Goal: Task Accomplishment & Management: Use online tool/utility

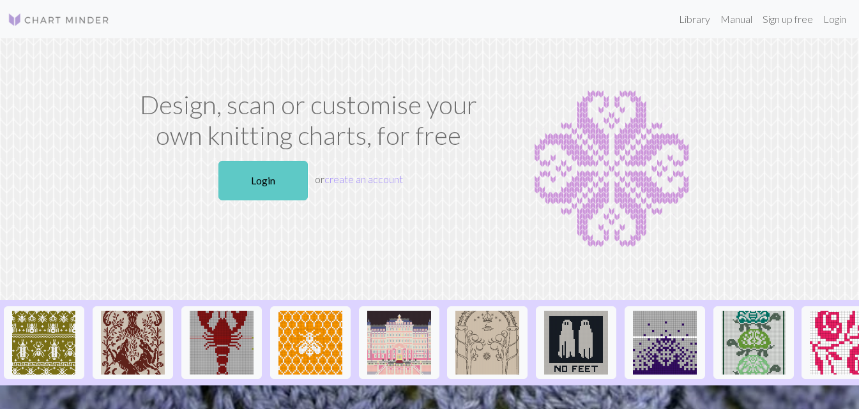
click at [261, 168] on link "Login" at bounding box center [262, 181] width 89 height 40
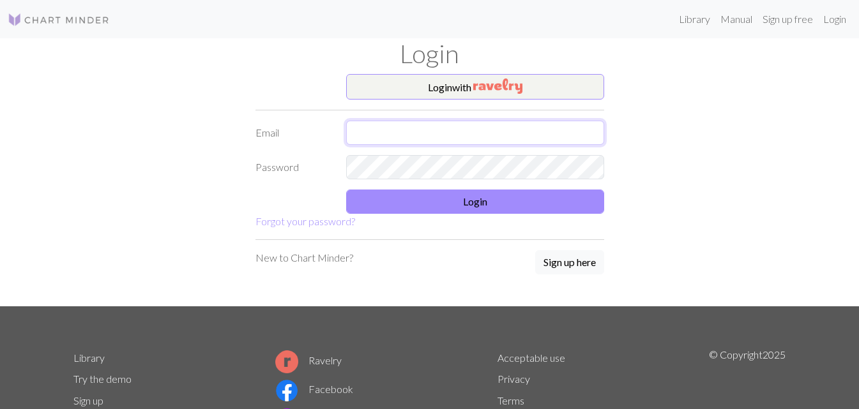
click at [515, 137] on input "text" at bounding box center [475, 133] width 258 height 24
click at [516, 137] on input "text" at bounding box center [475, 133] width 258 height 24
click at [366, 126] on input "lydreeves99@gmail.com" at bounding box center [475, 133] width 258 height 24
type input "[EMAIL_ADDRESS][DOMAIN_NAME]"
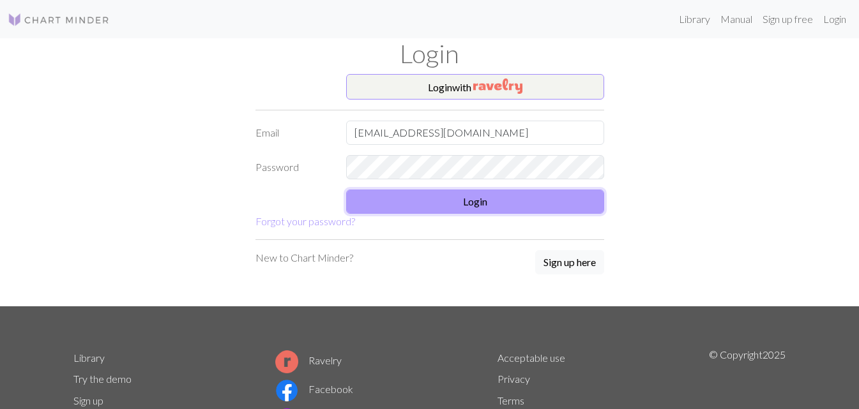
click at [497, 198] on button "Login" at bounding box center [475, 202] width 258 height 24
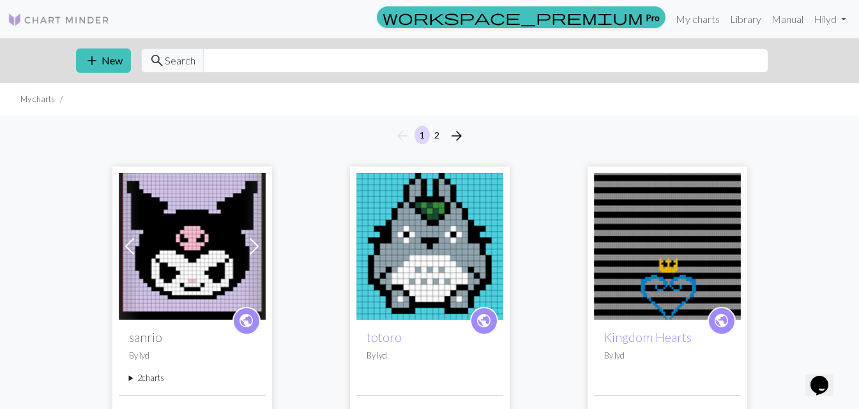
click at [253, 250] on span at bounding box center [254, 246] width 20 height 20
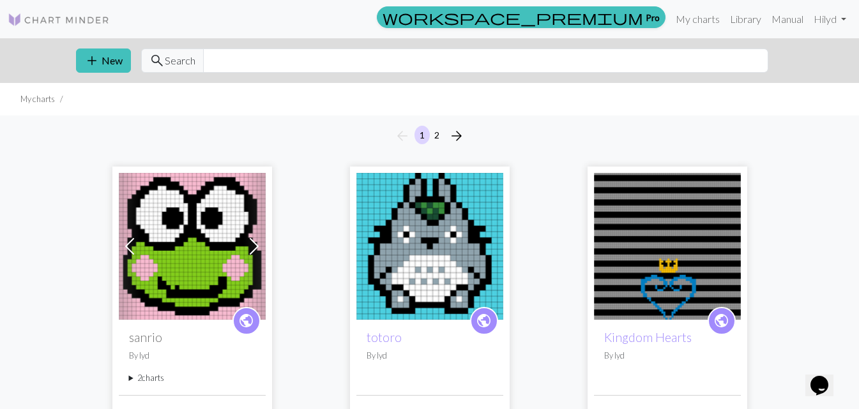
click at [256, 252] on span at bounding box center [254, 246] width 20 height 20
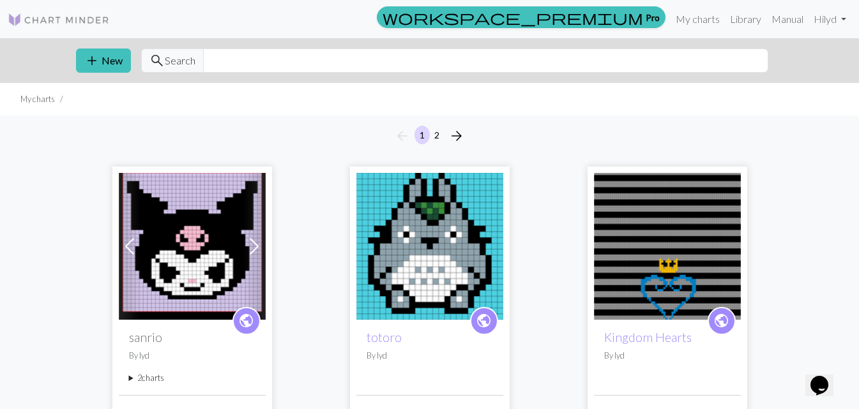
click at [128, 241] on span at bounding box center [129, 246] width 20 height 20
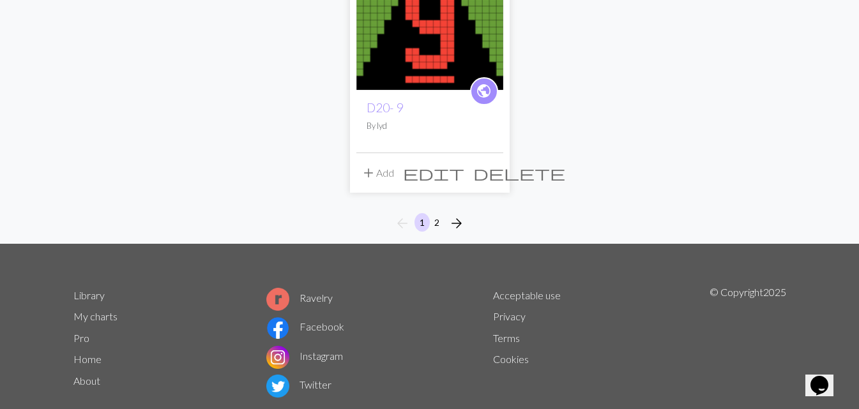
scroll to position [1655, 0]
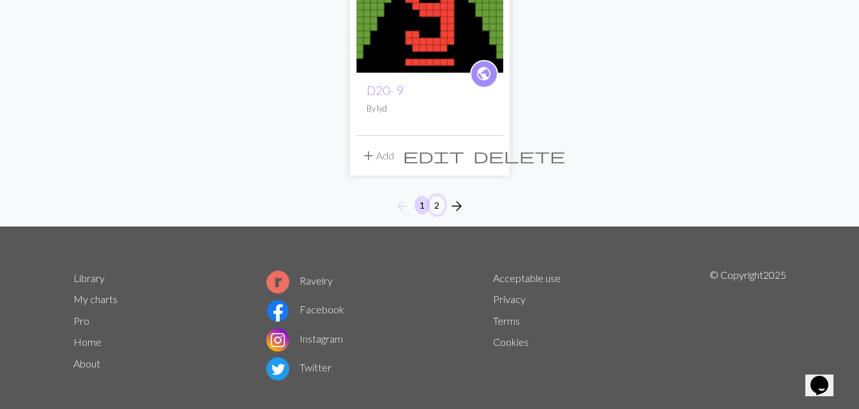
click at [433, 205] on button "2" at bounding box center [436, 205] width 15 height 19
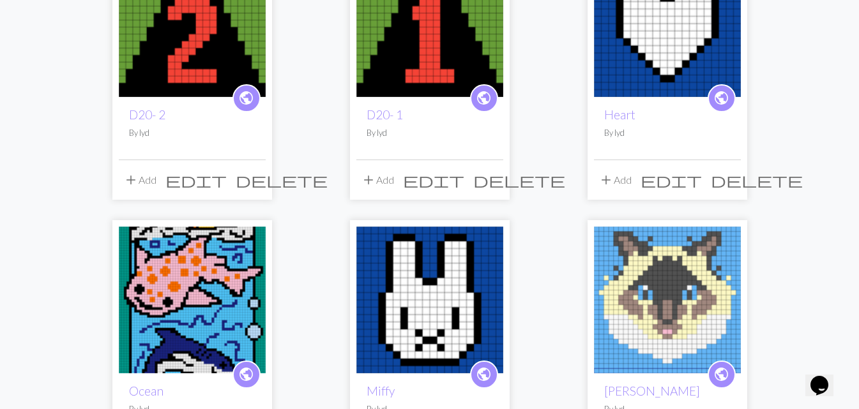
scroll to position [830, 0]
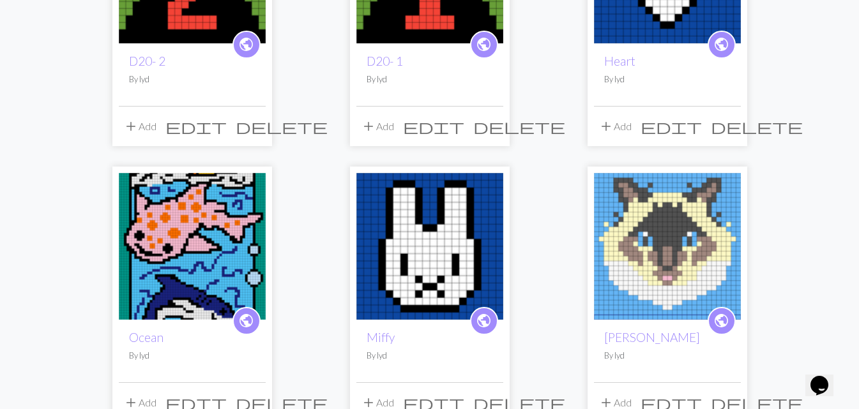
click at [183, 243] on img at bounding box center [192, 246] width 147 height 147
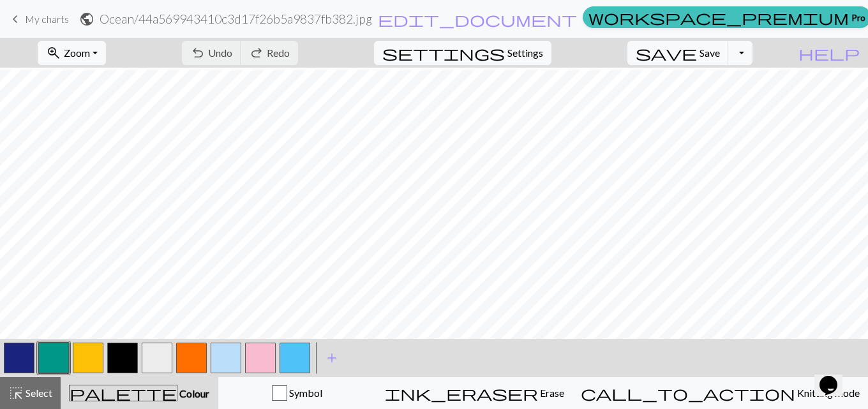
scroll to position [64, 0]
click at [122, 353] on button "button" at bounding box center [122, 358] width 31 height 31
click at [188, 348] on button "button" at bounding box center [191, 358] width 31 height 31
click at [126, 358] on button "button" at bounding box center [122, 358] width 31 height 31
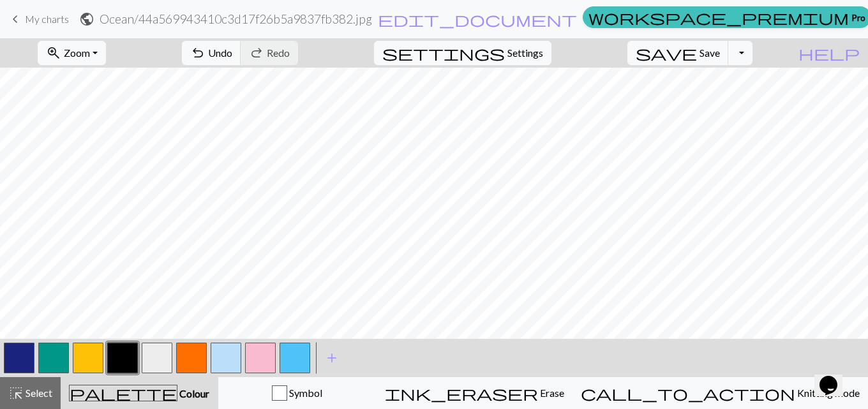
click at [100, 359] on button "button" at bounding box center [88, 358] width 31 height 31
click at [303, 358] on button "button" at bounding box center [295, 358] width 31 height 31
drag, startPoint x: 18, startPoint y: 361, endPoint x: 20, endPoint y: 354, distance: 8.1
click at [17, 361] on button "button" at bounding box center [19, 358] width 31 height 31
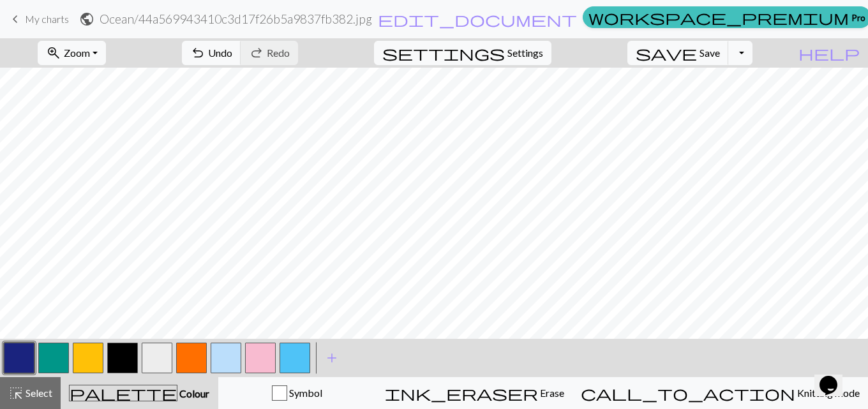
click at [298, 359] on button "button" at bounding box center [295, 358] width 31 height 31
click at [164, 349] on button "button" at bounding box center [157, 358] width 31 height 31
click at [132, 352] on button "button" at bounding box center [122, 358] width 31 height 31
click at [226, 358] on button "button" at bounding box center [226, 358] width 31 height 31
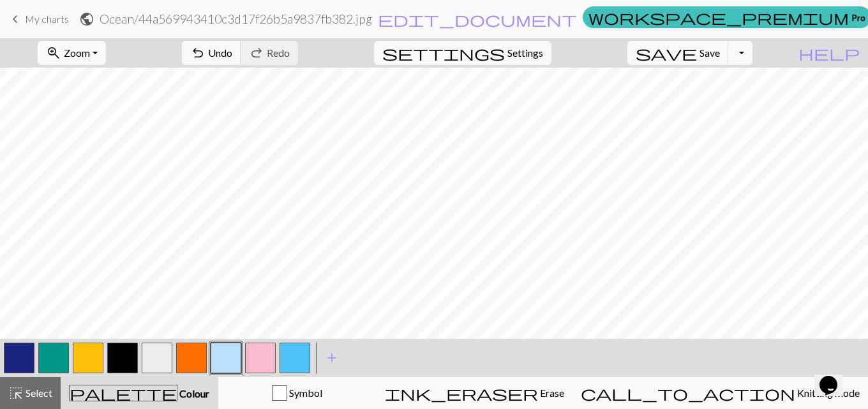
click at [292, 351] on button "button" at bounding box center [295, 358] width 31 height 31
click at [17, 356] on button "button" at bounding box center [19, 358] width 31 height 31
click at [241, 52] on button "undo Undo Undo" at bounding box center [211, 53] width 59 height 24
drag, startPoint x: 282, startPoint y: 358, endPoint x: 291, endPoint y: 346, distance: 15.5
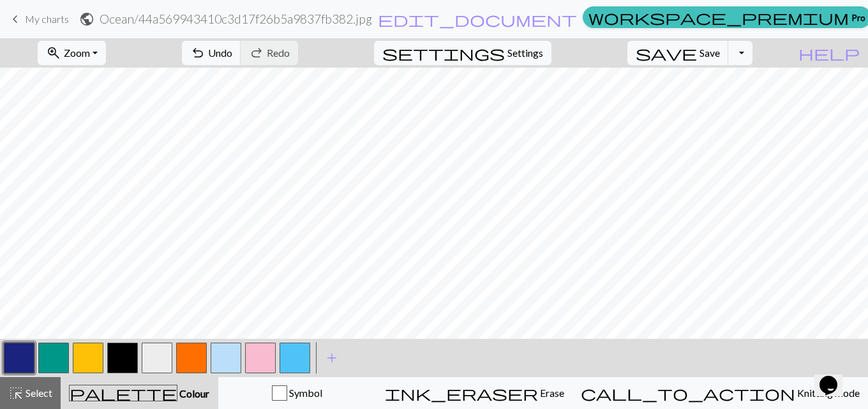
click at [283, 357] on button "button" at bounding box center [295, 358] width 31 height 31
click at [17, 348] on button "button" at bounding box center [19, 358] width 31 height 31
click at [295, 363] on button "button" at bounding box center [295, 358] width 31 height 31
click at [22, 367] on button "button" at bounding box center [19, 358] width 31 height 31
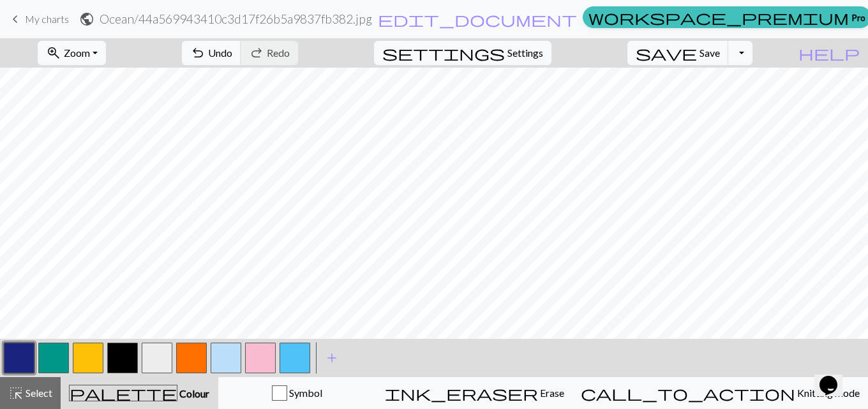
click at [299, 357] on button "button" at bounding box center [295, 358] width 31 height 31
click at [31, 352] on button "button" at bounding box center [19, 358] width 31 height 31
click at [232, 50] on span "Undo" at bounding box center [220, 53] width 24 height 12
click at [288, 358] on button "button" at bounding box center [295, 358] width 31 height 31
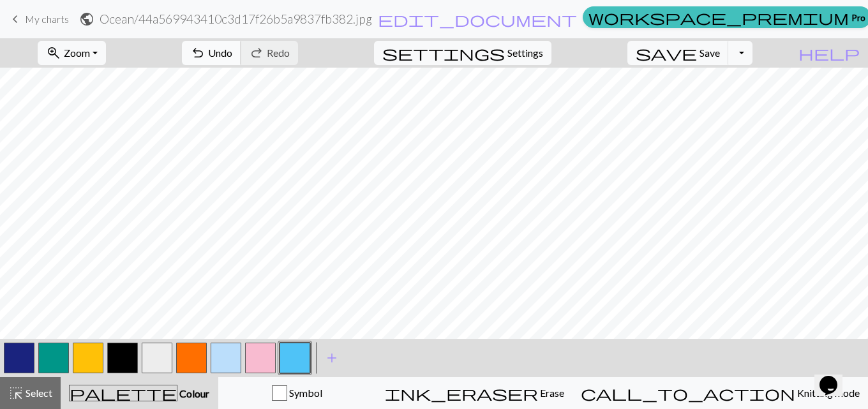
click at [241, 61] on button "undo Undo Undo" at bounding box center [211, 53] width 59 height 24
click at [91, 38] on div "zoom_in Zoom Zoom Fit all Fit width Fit height 50% 100% 150% 200%" at bounding box center [71, 52] width 87 height 29
click at [90, 51] on span "Zoom" at bounding box center [77, 53] width 26 height 12
click at [125, 74] on button "Fit all" at bounding box center [88, 81] width 101 height 20
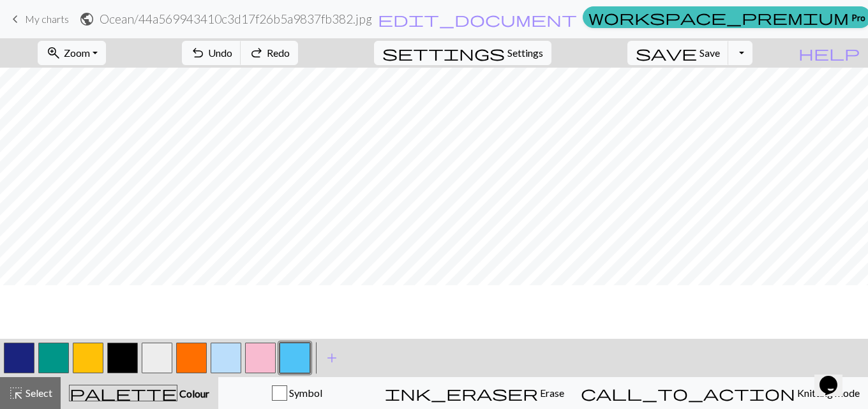
scroll to position [394, 0]
click at [124, 368] on button "button" at bounding box center [122, 358] width 31 height 31
click at [24, 359] on button "button" at bounding box center [19, 358] width 31 height 31
click at [112, 363] on button "button" at bounding box center [122, 358] width 31 height 31
click at [16, 358] on button "button" at bounding box center [19, 358] width 31 height 31
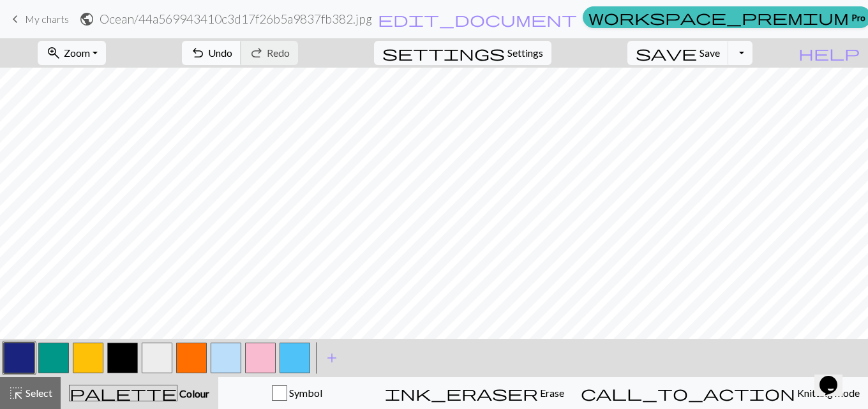
click at [232, 48] on span "Undo" at bounding box center [220, 53] width 24 height 12
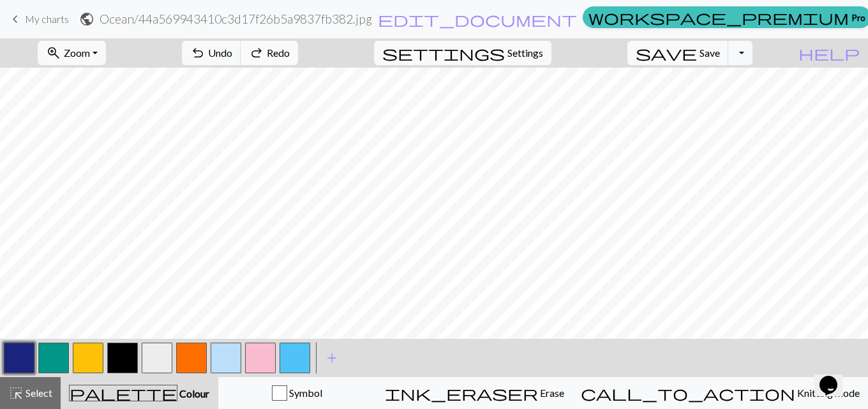
click at [264, 48] on span "redo" at bounding box center [256, 53] width 15 height 18
click at [90, 54] on span "Zoom" at bounding box center [77, 53] width 26 height 12
click at [115, 79] on button "Fit all" at bounding box center [88, 81] width 101 height 20
click at [123, 352] on button "button" at bounding box center [122, 358] width 31 height 31
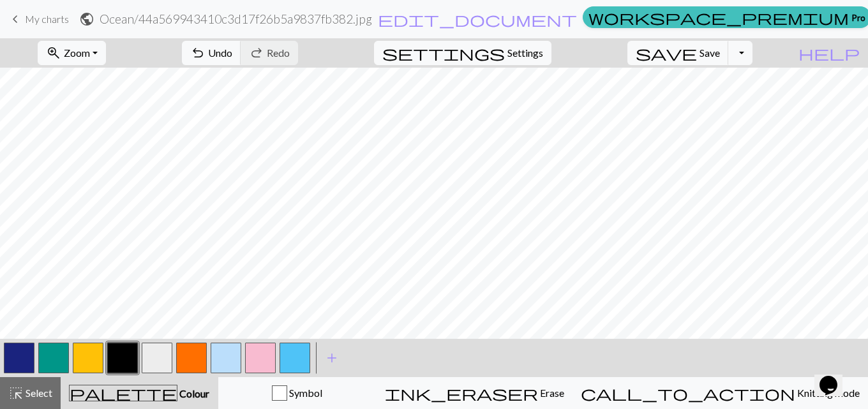
click at [241, 45] on button "undo Undo Undo" at bounding box center [211, 53] width 59 height 24
click at [232, 47] on span "Undo" at bounding box center [220, 53] width 24 height 12
click at [206, 60] on span "undo" at bounding box center [197, 53] width 15 height 18
click at [232, 54] on span "Undo" at bounding box center [220, 53] width 24 height 12
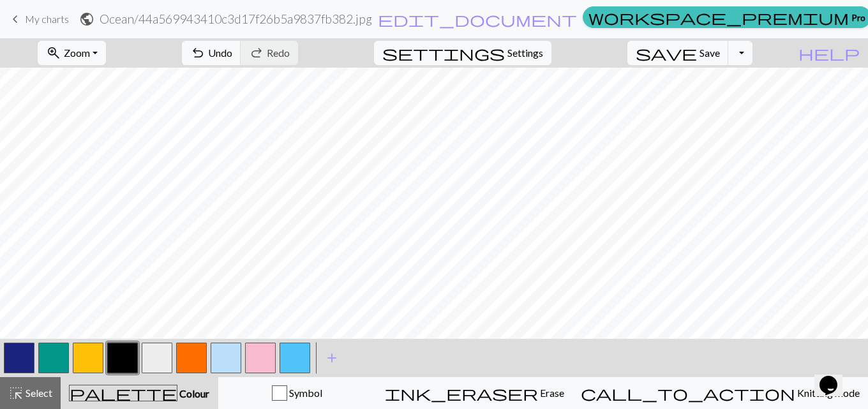
click at [20, 352] on button "button" at bounding box center [19, 358] width 31 height 31
click at [232, 53] on span "Undo" at bounding box center [220, 53] width 24 height 12
click at [264, 59] on span "redo" at bounding box center [256, 53] width 15 height 18
click at [124, 358] on button "button" at bounding box center [122, 358] width 31 height 31
click at [18, 366] on button "button" at bounding box center [19, 358] width 31 height 31
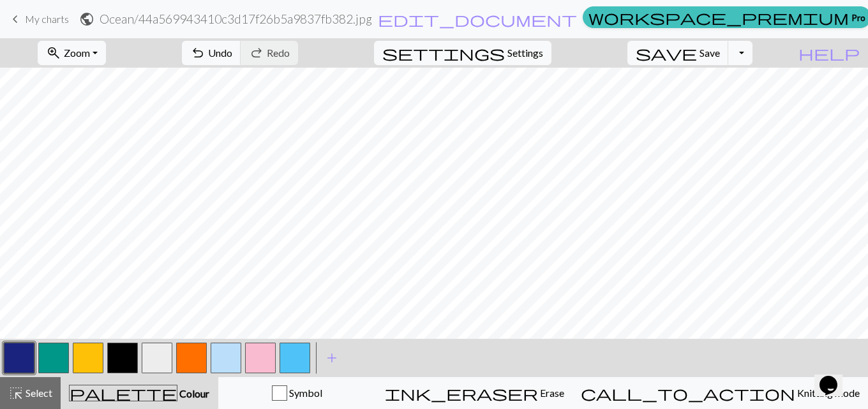
drag, startPoint x: 117, startPoint y: 366, endPoint x: 169, endPoint y: 334, distance: 60.8
click at [117, 365] on button "button" at bounding box center [122, 358] width 31 height 31
click at [19, 358] on button "button" at bounding box center [19, 358] width 31 height 31
click at [294, 359] on button "button" at bounding box center [295, 358] width 31 height 31
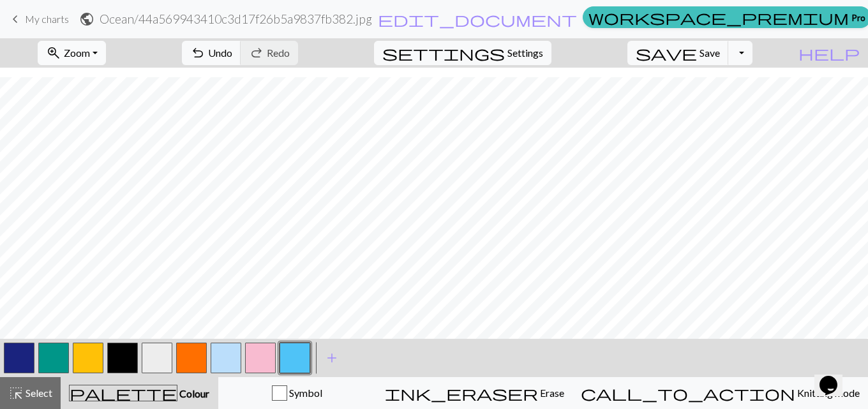
click at [90, 55] on span "Zoom" at bounding box center [77, 53] width 26 height 12
click at [121, 73] on button "Fit all" at bounding box center [88, 81] width 101 height 20
click at [106, 45] on button "zoom_in Zoom Zoom" at bounding box center [72, 53] width 68 height 24
click at [92, 75] on button "Fit all" at bounding box center [88, 81] width 101 height 20
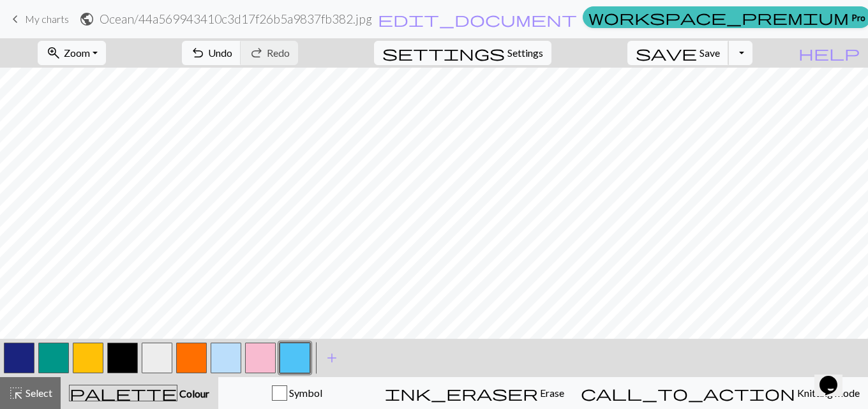
click at [720, 56] on span "Save" at bounding box center [710, 53] width 20 height 12
click at [753, 60] on button "Toggle Dropdown" at bounding box center [740, 53] width 24 height 24
click at [719, 109] on button "save_alt Download" at bounding box center [646, 101] width 211 height 20
click at [753, 58] on button "Toggle Dropdown" at bounding box center [740, 53] width 24 height 24
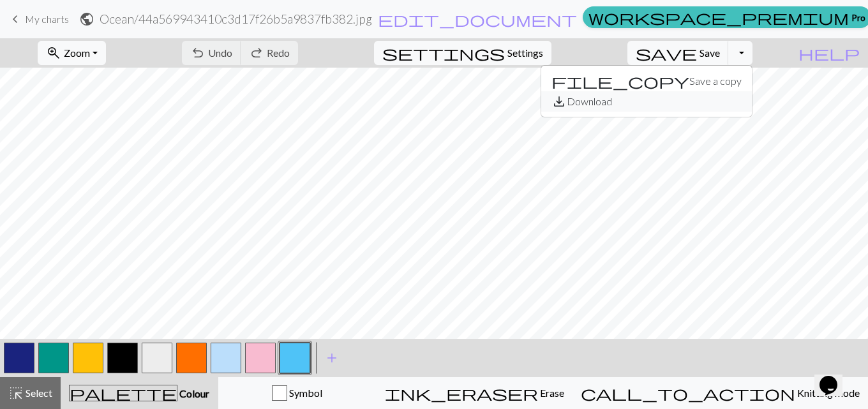
click at [724, 100] on button "save_alt Download" at bounding box center [646, 101] width 211 height 20
click at [753, 57] on button "Toggle Dropdown" at bounding box center [740, 53] width 24 height 24
click at [728, 100] on button "save_alt Download" at bounding box center [646, 101] width 211 height 20
click at [372, 16] on h2 "Ocean / 44a569943410c3d17f26b5a9837fb382.jpg" at bounding box center [236, 18] width 273 height 15
select select "6853c3d3fda04d2e88d8f6c8"
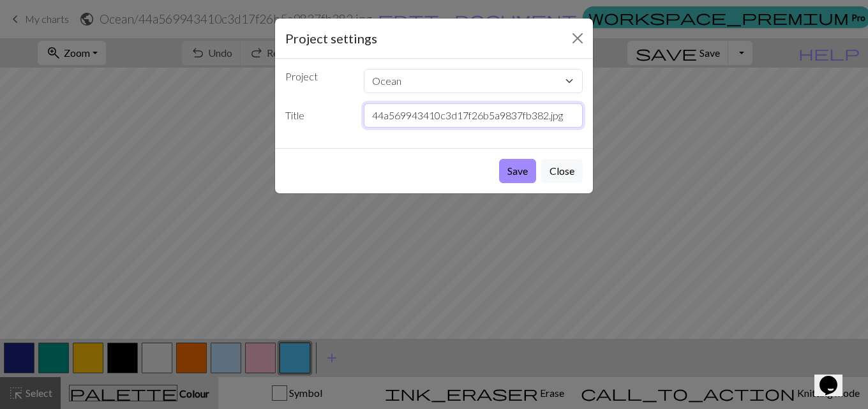
click at [489, 118] on input "44a569943410c3d17f26b5a9837fb382.jpg" at bounding box center [474, 115] width 220 height 24
click at [505, 116] on input "44a569943410c3d17f26b5a9837fb382.jpg" at bounding box center [474, 115] width 220 height 24
type input "ocean.jpg"
click at [520, 169] on button "Save" at bounding box center [517, 171] width 37 height 24
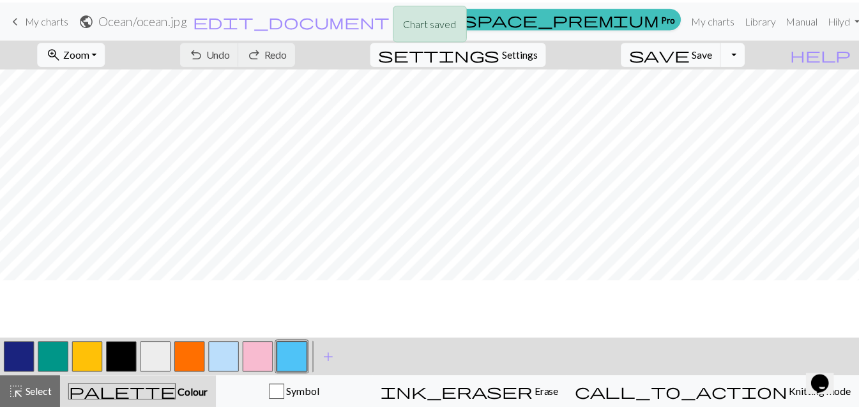
scroll to position [330, 0]
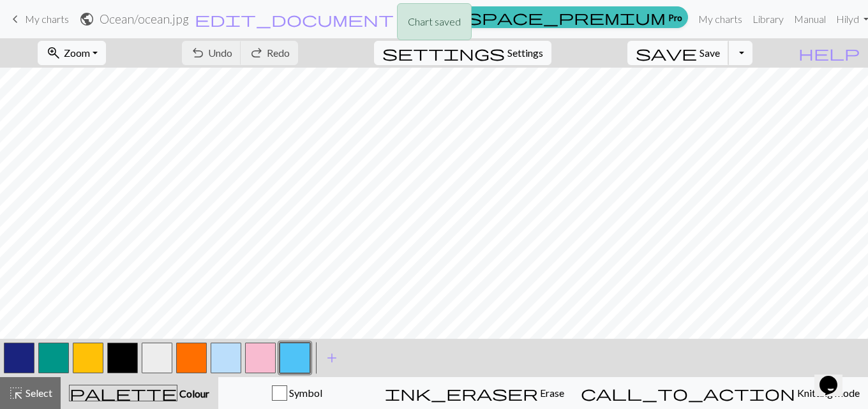
click at [729, 53] on button "save Save Save" at bounding box center [679, 53] width 102 height 24
click at [720, 53] on span "Save" at bounding box center [710, 53] width 20 height 12
click at [739, 50] on div "Chart saved" at bounding box center [434, 25] width 868 height 50
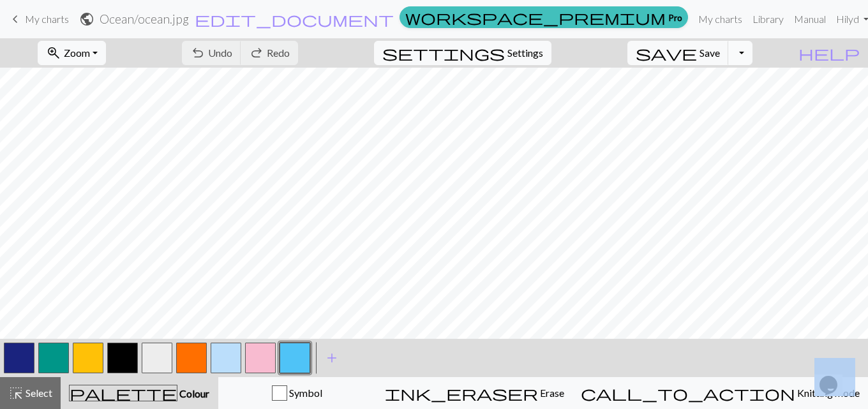
click at [753, 63] on button "Toggle Dropdown" at bounding box center [740, 53] width 24 height 24
click at [737, 102] on button "save_alt Download" at bounding box center [646, 101] width 211 height 20
click at [40, 21] on span "My charts" at bounding box center [47, 19] width 44 height 12
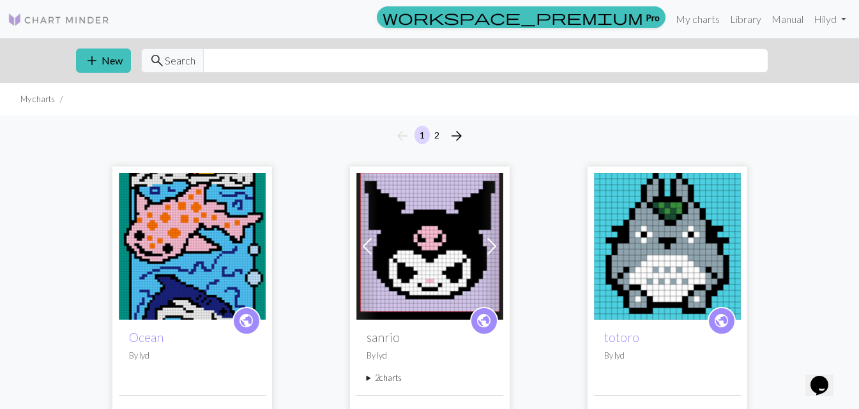
click at [496, 248] on span at bounding box center [491, 246] width 20 height 20
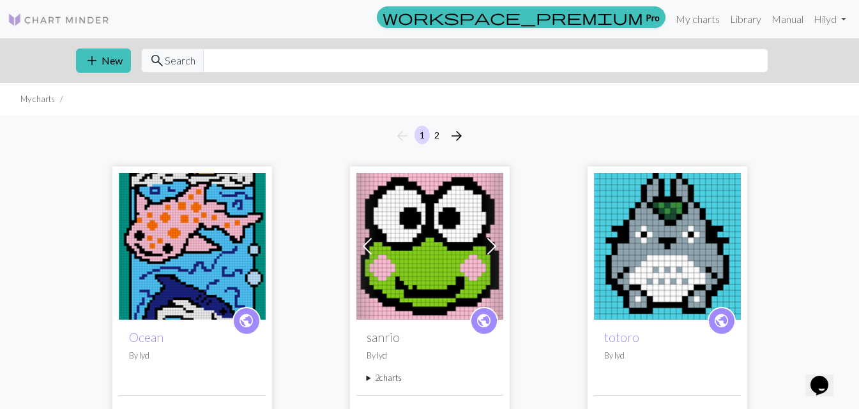
click at [365, 245] on span at bounding box center [367, 246] width 20 height 20
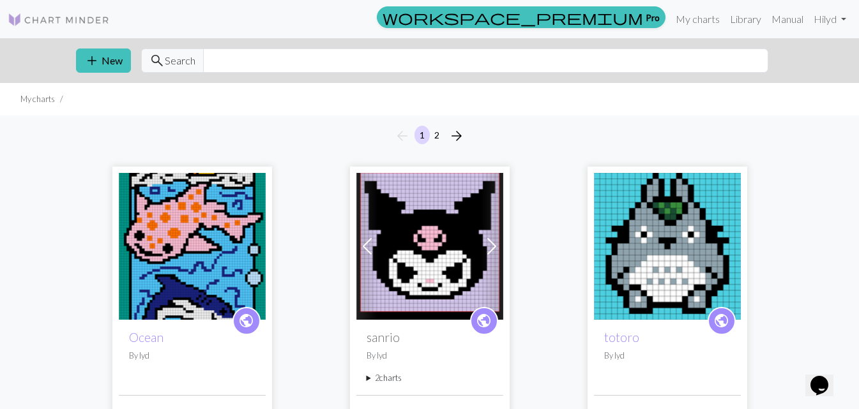
click at [187, 227] on img at bounding box center [192, 246] width 147 height 147
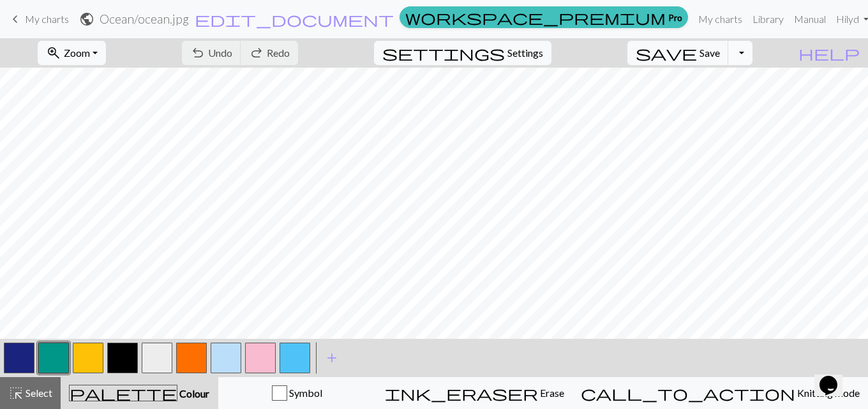
click at [753, 50] on button "Toggle Dropdown" at bounding box center [740, 53] width 24 height 24
click at [730, 105] on button "save_alt Download" at bounding box center [646, 101] width 211 height 20
click at [536, 61] on button "settings Settings" at bounding box center [462, 53] width 177 height 24
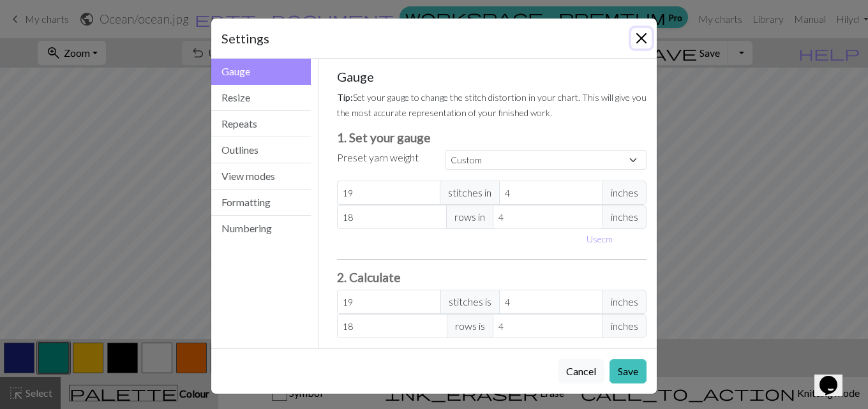
drag, startPoint x: 633, startPoint y: 40, endPoint x: 765, endPoint y: 53, distance: 132.8
click at [634, 40] on button "Close" at bounding box center [641, 38] width 20 height 20
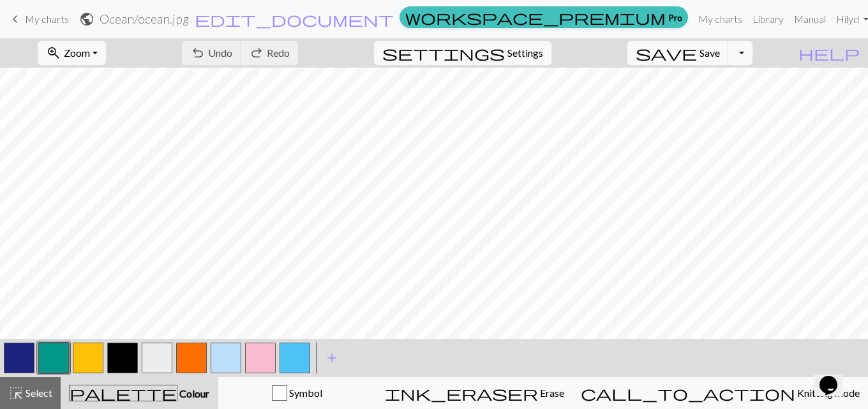
click at [762, 51] on div "save Save Save Toggle Dropdown file_copy Save a copy save_alt Download" at bounding box center [690, 52] width 144 height 29
click at [753, 50] on button "Toggle Dropdown" at bounding box center [740, 53] width 24 height 24
click at [727, 102] on button "save_alt Download" at bounding box center [646, 101] width 211 height 20
click at [753, 59] on button "Toggle Dropdown" at bounding box center [740, 53] width 24 height 24
click at [714, 102] on button "save_alt Download" at bounding box center [646, 101] width 211 height 20
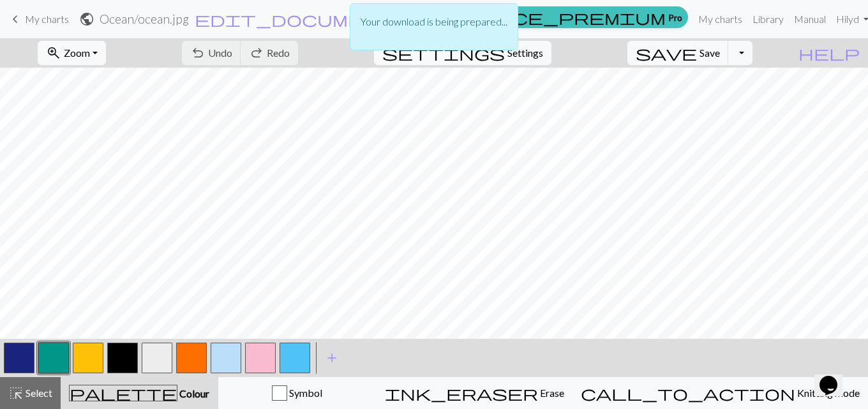
click at [453, 31] on div "Your download is being prepared..." at bounding box center [434, 26] width 169 height 47
click at [452, 17] on p "Your download is being prepared..." at bounding box center [434, 21] width 147 height 15
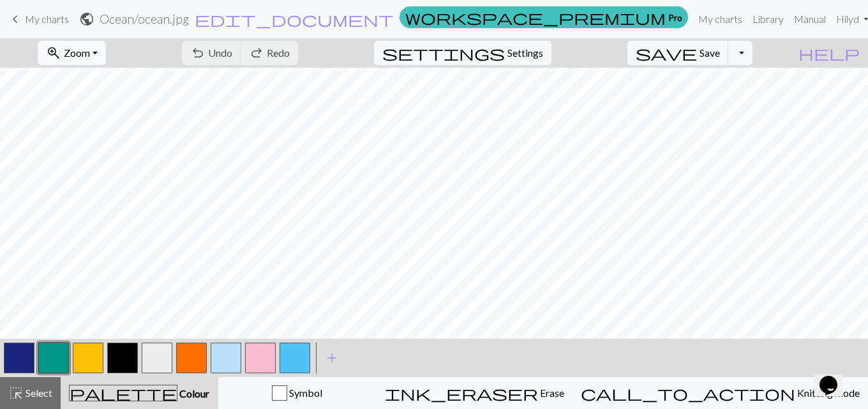
click at [61, 52] on span "zoom_in" at bounding box center [53, 53] width 15 height 18
click at [100, 75] on button "Fit all" at bounding box center [88, 81] width 101 height 20
click at [95, 46] on button "zoom_in Zoom Zoom" at bounding box center [72, 53] width 68 height 24
click at [102, 152] on button "50%" at bounding box center [88, 153] width 101 height 20
click at [33, 12] on link "keyboard_arrow_left My charts" at bounding box center [38, 19] width 61 height 22
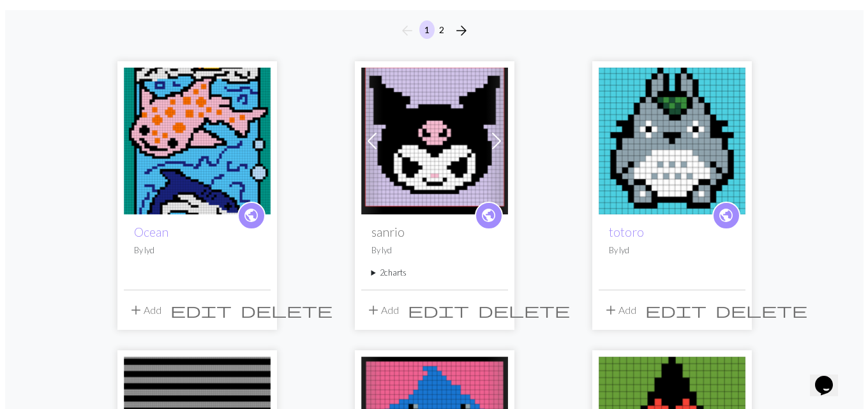
scroll to position [128, 0]
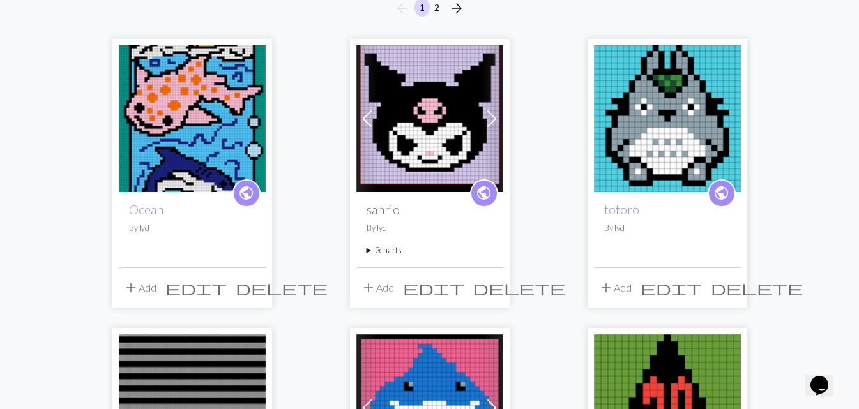
click at [225, 292] on span "edit" at bounding box center [195, 288] width 61 height 18
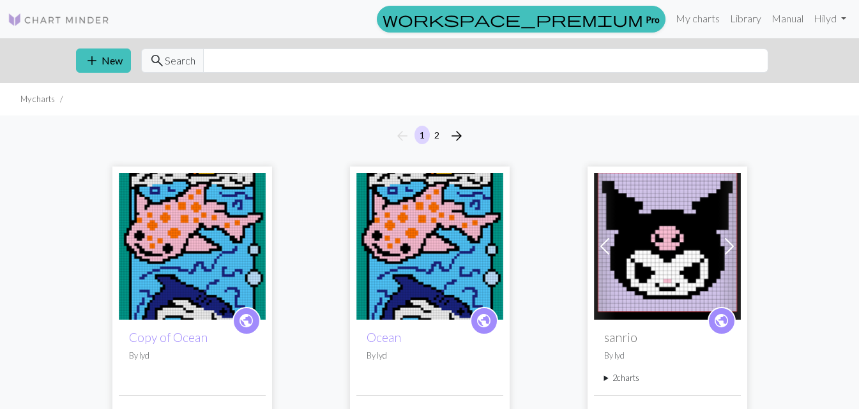
scroll to position [128, 0]
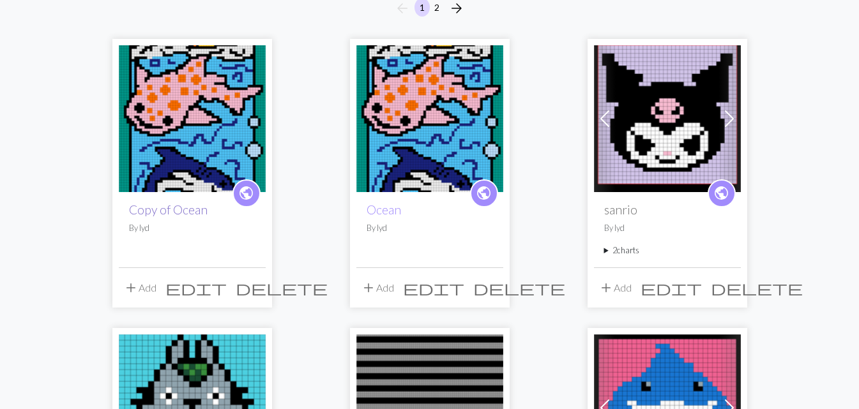
click at [180, 203] on link "Copy of Ocean" at bounding box center [168, 209] width 79 height 15
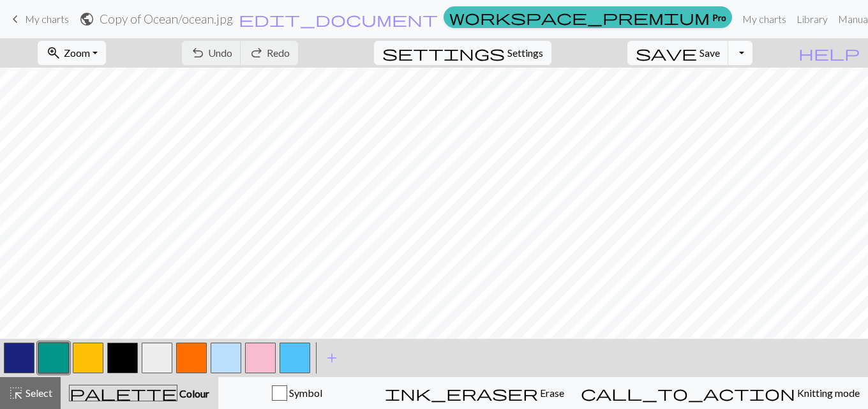
click at [753, 55] on button "Toggle Dropdown" at bounding box center [740, 53] width 24 height 24
click at [721, 107] on button "save_alt Download" at bounding box center [646, 101] width 211 height 20
click at [439, 6] on form "public Copy of Ocean / ocean.jpg edit_document Edit settings" at bounding box center [258, 18] width 359 height 25
click at [35, 13] on span "My charts" at bounding box center [47, 19] width 44 height 12
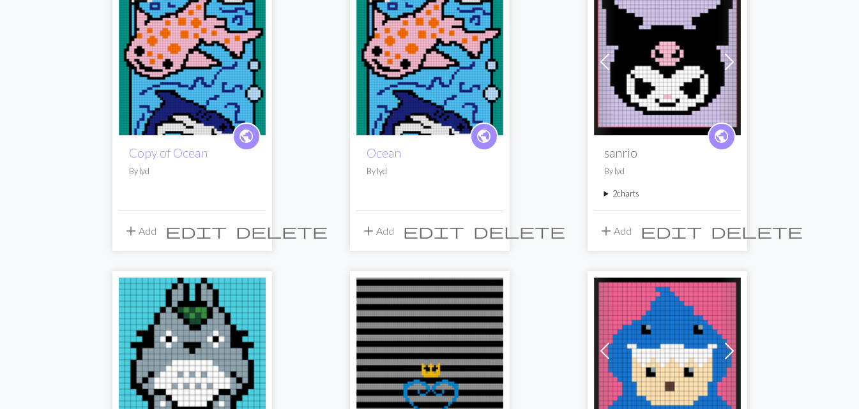
scroll to position [192, 0]
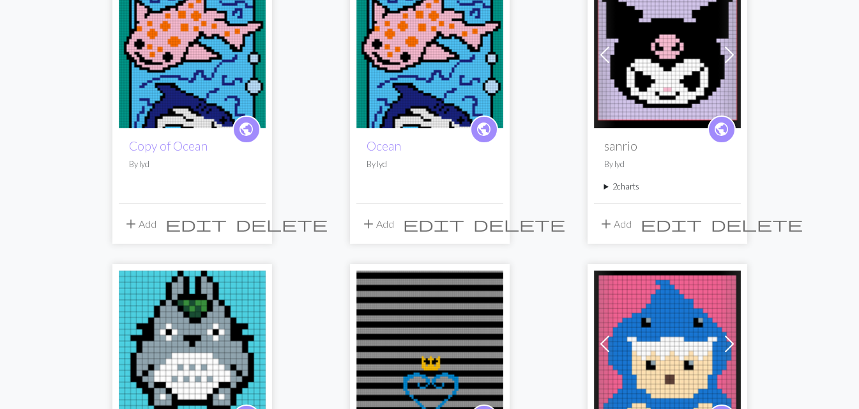
click at [256, 223] on span "delete" at bounding box center [282, 224] width 92 height 18
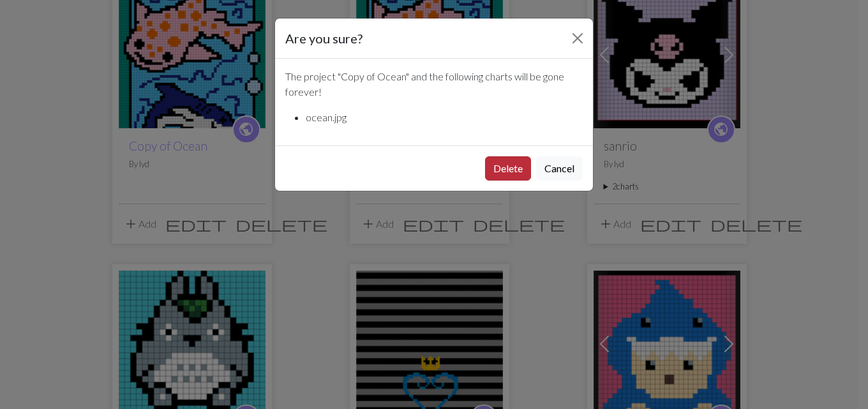
click at [512, 168] on button "Delete" at bounding box center [508, 168] width 46 height 24
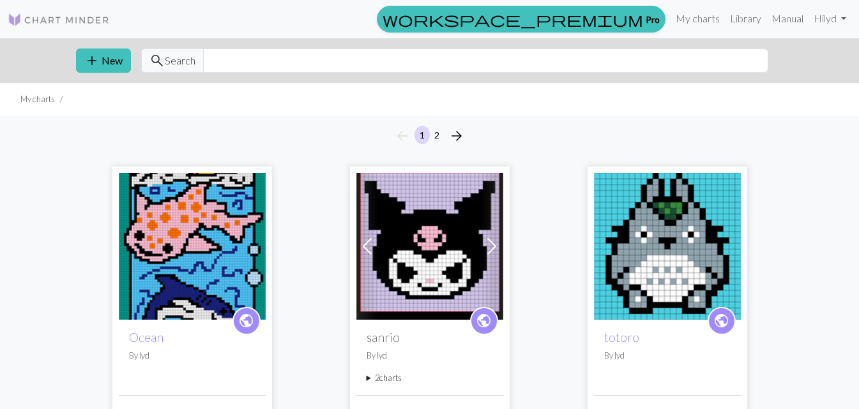
scroll to position [192, 0]
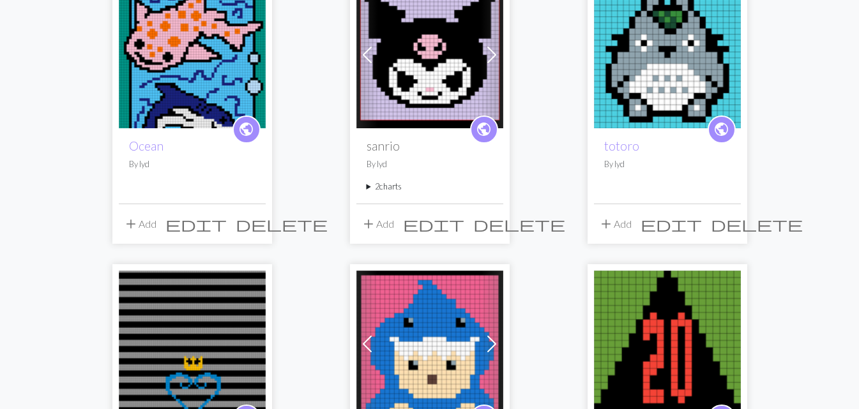
click at [696, 86] on img at bounding box center [667, 54] width 147 height 147
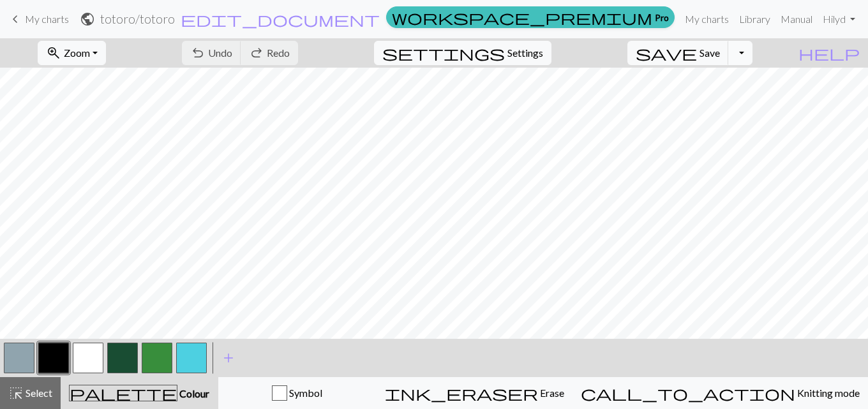
click at [753, 55] on button "Toggle Dropdown" at bounding box center [740, 53] width 24 height 24
click at [718, 105] on button "save_alt Download" at bounding box center [646, 101] width 211 height 20
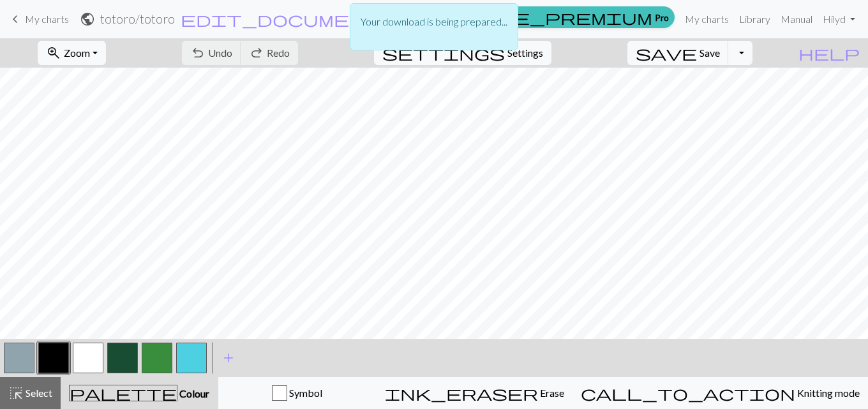
click at [423, 33] on div "Your download is being prepared..." at bounding box center [434, 26] width 169 height 47
click at [423, 32] on div "Your download is being prepared..." at bounding box center [434, 26] width 169 height 47
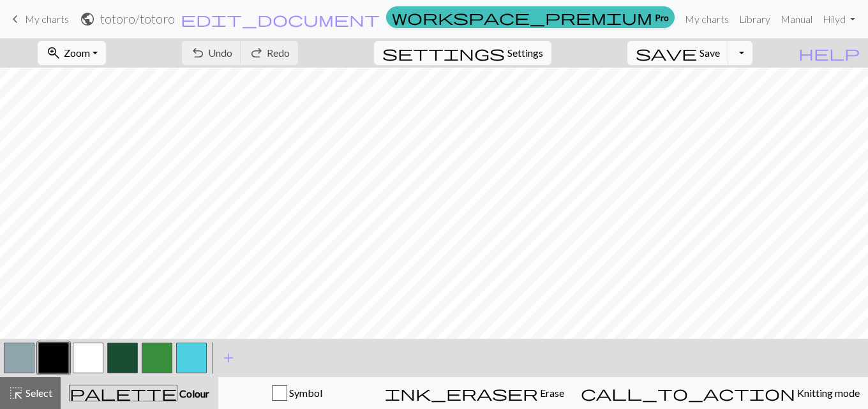
click at [106, 49] on button "zoom_in Zoom Zoom" at bounding box center [72, 53] width 68 height 24
click at [102, 77] on button "Fit all" at bounding box center [88, 81] width 101 height 20
click at [41, 20] on span "My charts" at bounding box center [47, 19] width 44 height 12
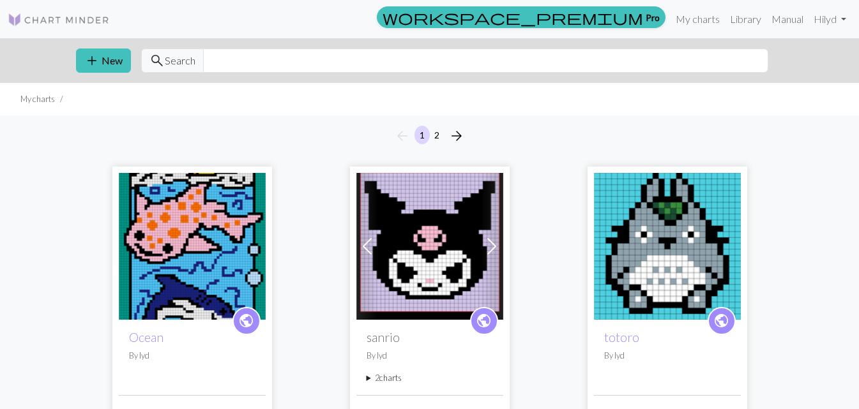
click at [202, 273] on img at bounding box center [192, 246] width 147 height 147
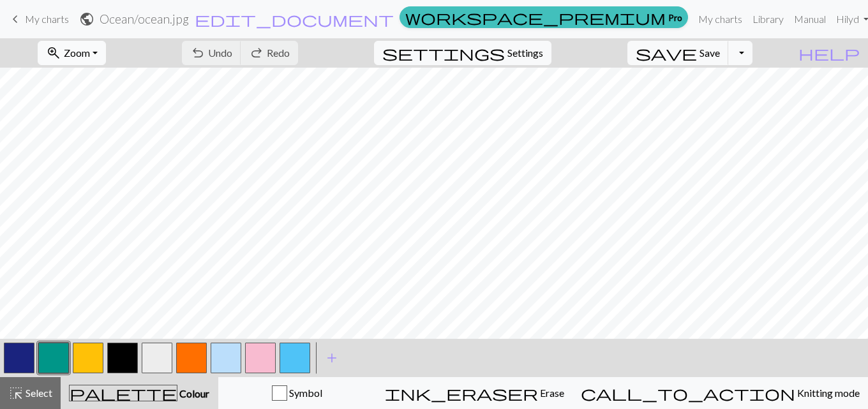
click at [90, 51] on span "Zoom" at bounding box center [77, 53] width 26 height 12
click at [86, 150] on button "50%" at bounding box center [88, 153] width 101 height 20
drag, startPoint x: 114, startPoint y: 48, endPoint x: 112, endPoint y: 61, distance: 13.0
click at [90, 48] on span "Zoom" at bounding box center [77, 53] width 26 height 12
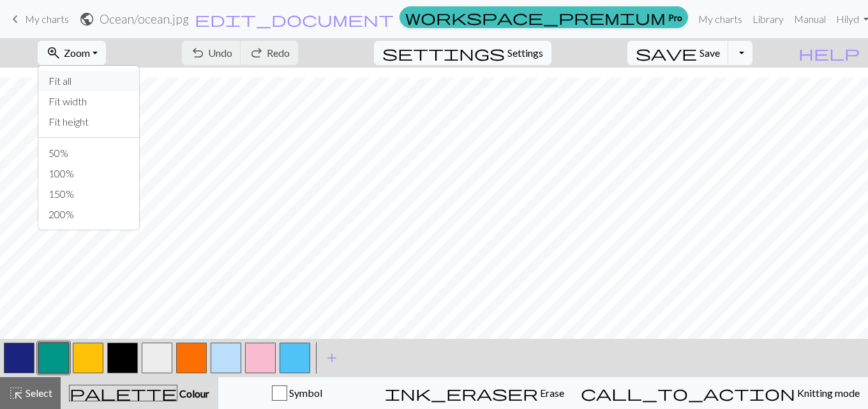
click at [84, 83] on button "Fit all" at bounding box center [88, 81] width 101 height 20
click at [89, 43] on button "zoom_in Zoom Zoom" at bounding box center [72, 53] width 68 height 24
click at [112, 216] on button "200%" at bounding box center [88, 214] width 101 height 20
click at [106, 54] on button "zoom_in Zoom Zoom" at bounding box center [72, 53] width 68 height 24
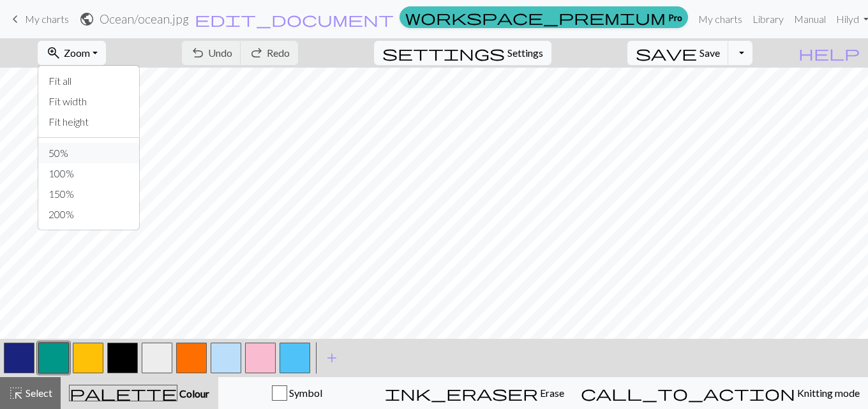
click at [108, 153] on button "50%" at bounding box center [88, 153] width 101 height 20
click at [753, 54] on button "Toggle Dropdown" at bounding box center [740, 53] width 24 height 24
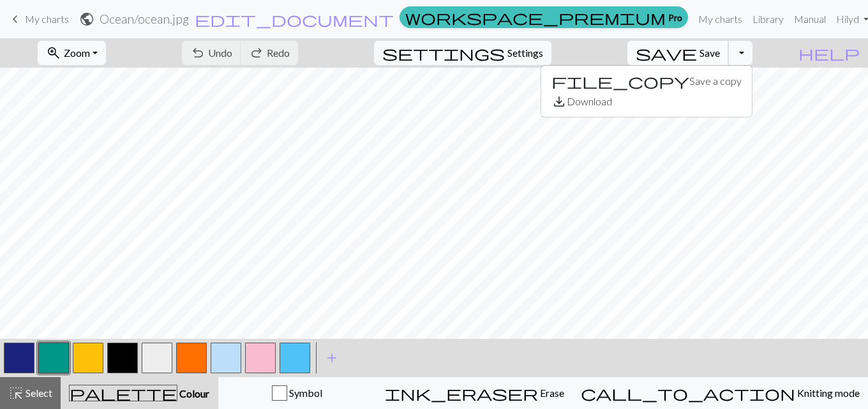
click at [719, 59] on button "save Save Save" at bounding box center [679, 53] width 102 height 24
click at [719, 59] on div "Chart saved Chart saved" at bounding box center [434, 50] width 868 height 101
click at [719, 59] on div "Chart saved Chart saved Chart saved" at bounding box center [434, 75] width 868 height 151
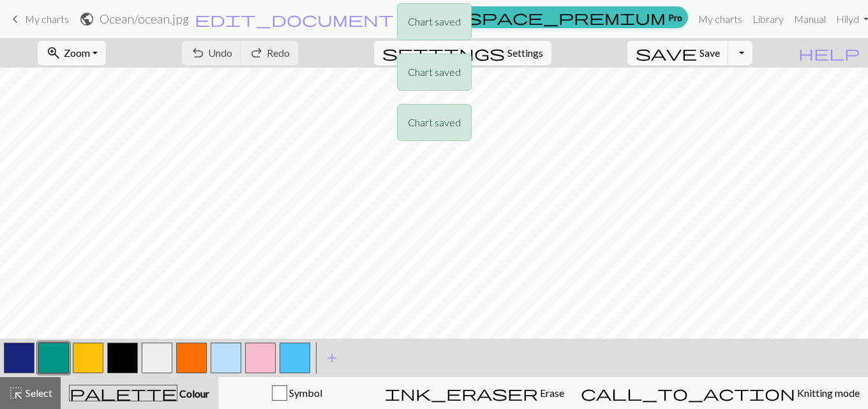
click at [764, 51] on div "Chart saved Chart saved Chart saved" at bounding box center [434, 75] width 868 height 151
click at [761, 52] on div "Chart saved Chart saved Chart saved" at bounding box center [434, 75] width 868 height 151
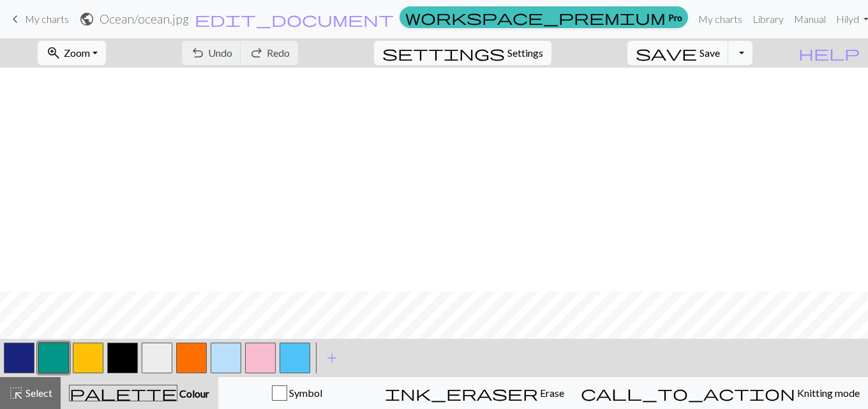
scroll to position [383, 0]
click at [90, 56] on span "Zoom" at bounding box center [77, 53] width 26 height 12
click at [789, 15] on link "Manual" at bounding box center [810, 19] width 42 height 26
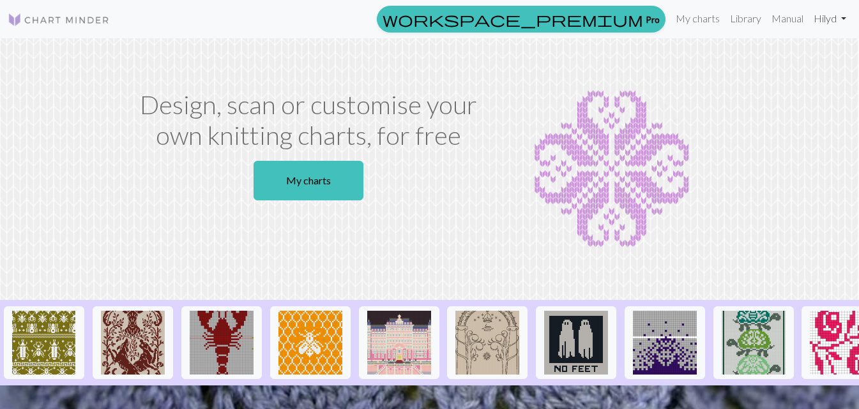
click at [817, 19] on link "Hi lyd" at bounding box center [829, 19] width 43 height 26
click at [799, 57] on link "Account settings" at bounding box center [799, 55] width 82 height 26
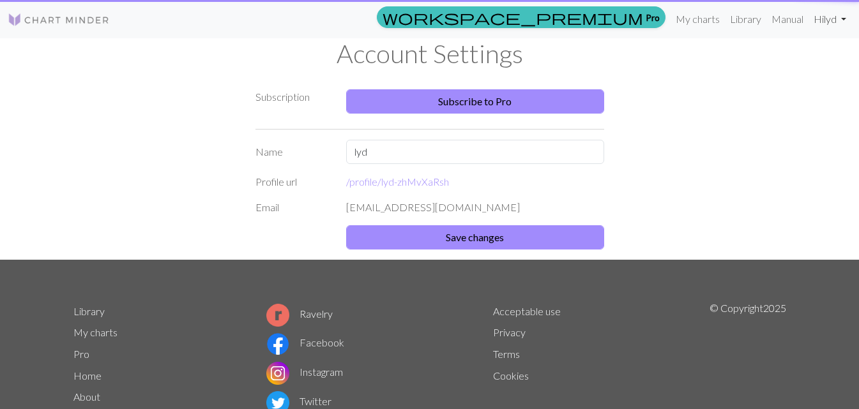
click at [822, 22] on link "Hi lyd" at bounding box center [829, 19] width 43 height 26
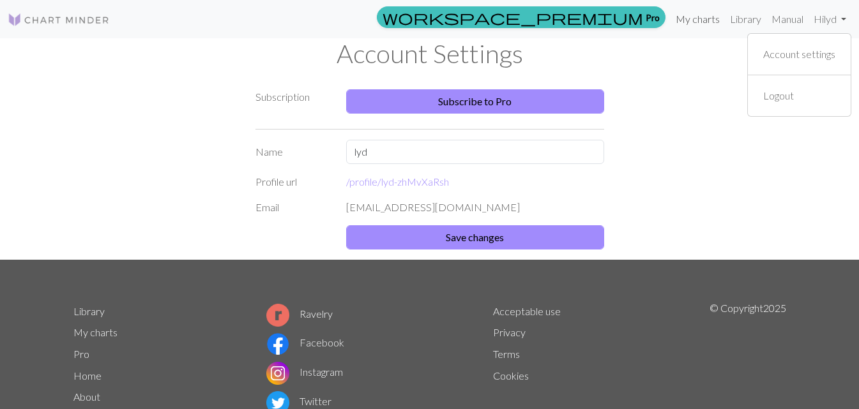
click at [676, 24] on link "My charts" at bounding box center [697, 19] width 54 height 26
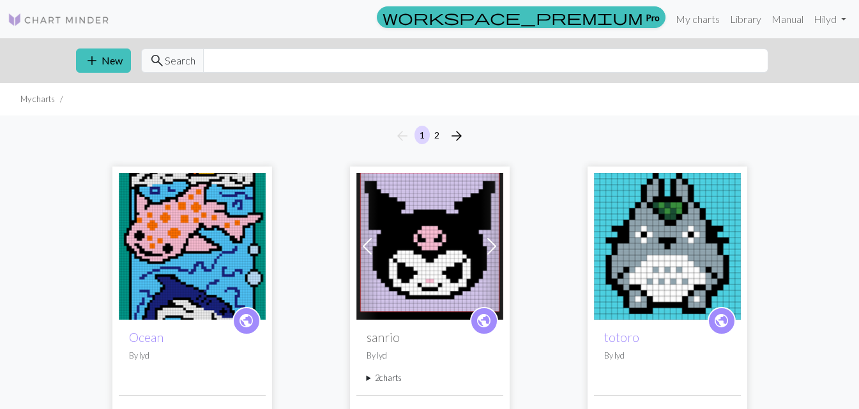
drag, startPoint x: 185, startPoint y: 278, endPoint x: 112, endPoint y: 207, distance: 102.5
click at [112, 207] on div "public Ocean By lyd add Add edit delete" at bounding box center [192, 301] width 160 height 268
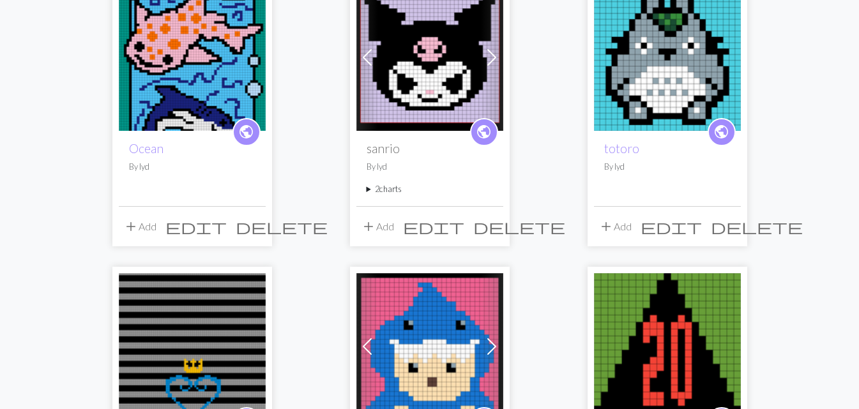
scroll to position [192, 0]
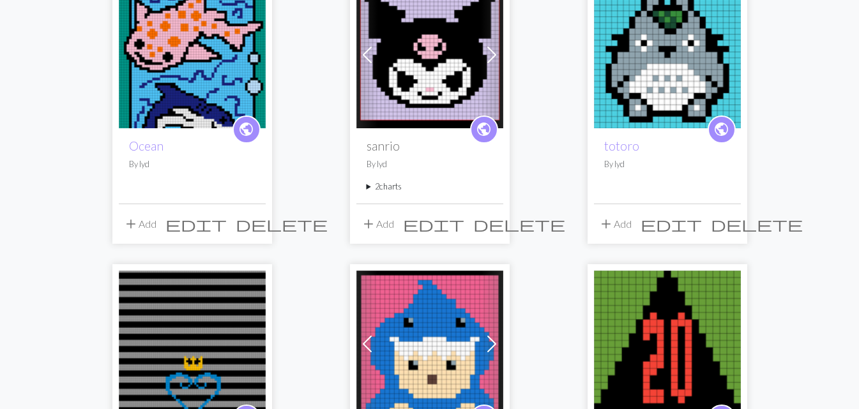
click at [223, 222] on span "edit" at bounding box center [195, 224] width 61 height 18
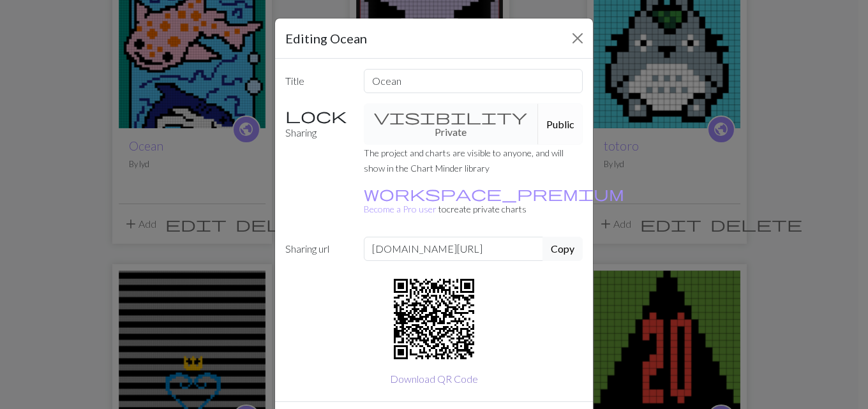
click at [441, 367] on button "Download QR Code" at bounding box center [434, 379] width 105 height 24
click at [559, 237] on button "Copy" at bounding box center [563, 249] width 40 height 24
click at [574, 31] on button "Close" at bounding box center [578, 38] width 20 height 20
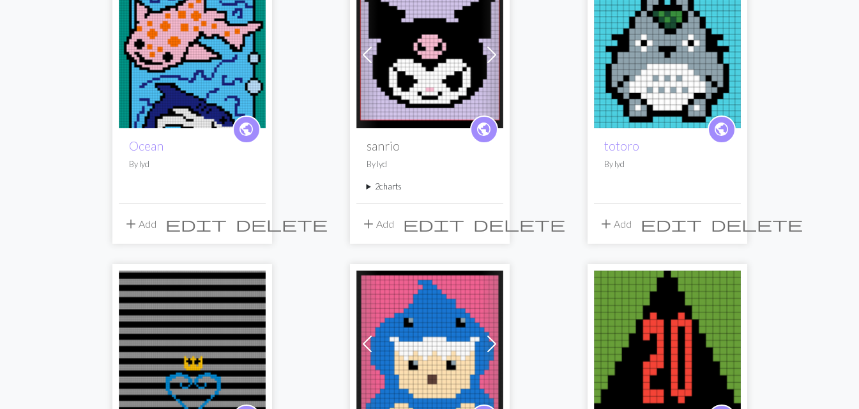
scroll to position [0, 0]
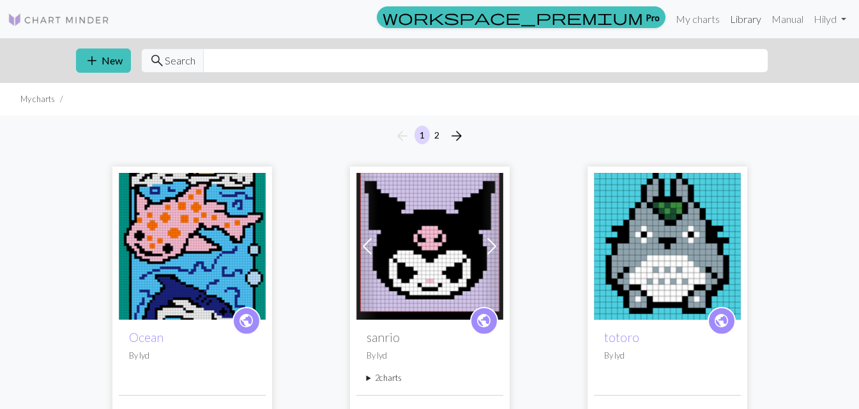
click at [744, 22] on link "Library" at bounding box center [745, 19] width 41 height 26
click at [753, 26] on link "Library" at bounding box center [745, 19] width 41 height 26
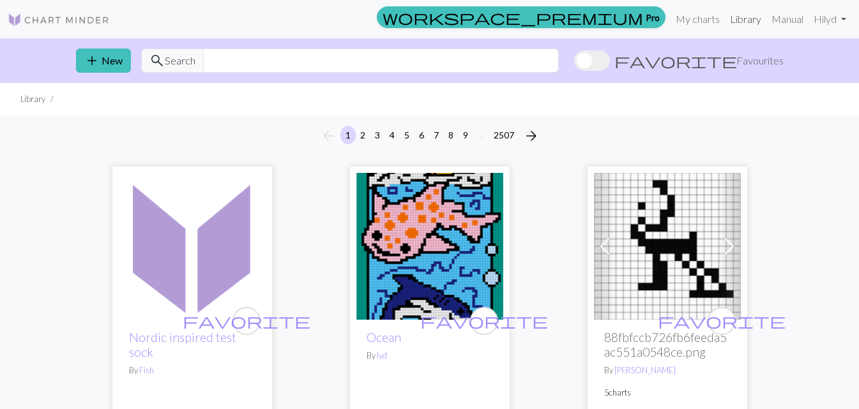
click at [734, 20] on link "Library" at bounding box center [745, 19] width 41 height 26
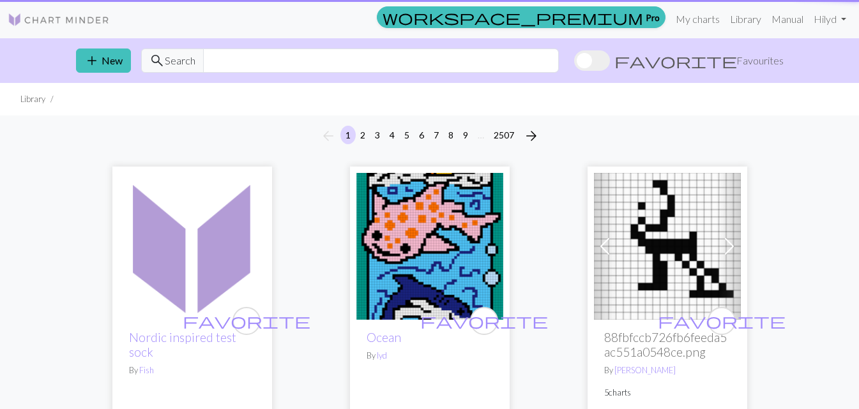
click at [610, 58] on span at bounding box center [592, 60] width 36 height 20
click at [574, 62] on input "favorite Favourites" at bounding box center [574, 62] width 0 height 0
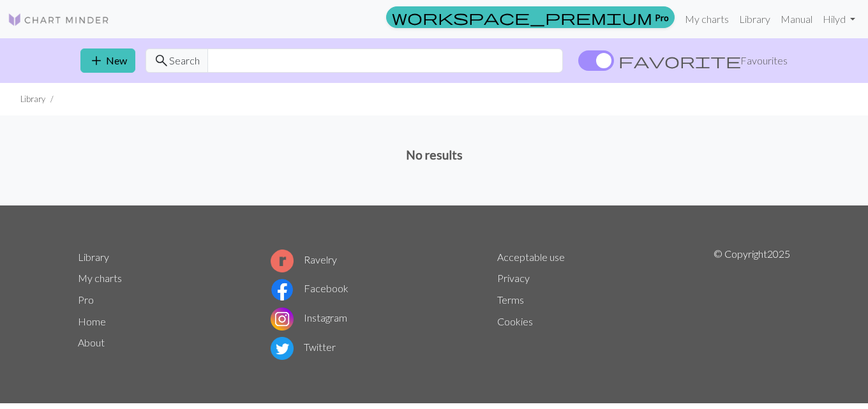
click at [614, 57] on span at bounding box center [596, 60] width 36 height 20
click at [578, 62] on input "favorite Favourites" at bounding box center [578, 62] width 0 height 0
click at [705, 20] on link "My charts" at bounding box center [707, 19] width 54 height 26
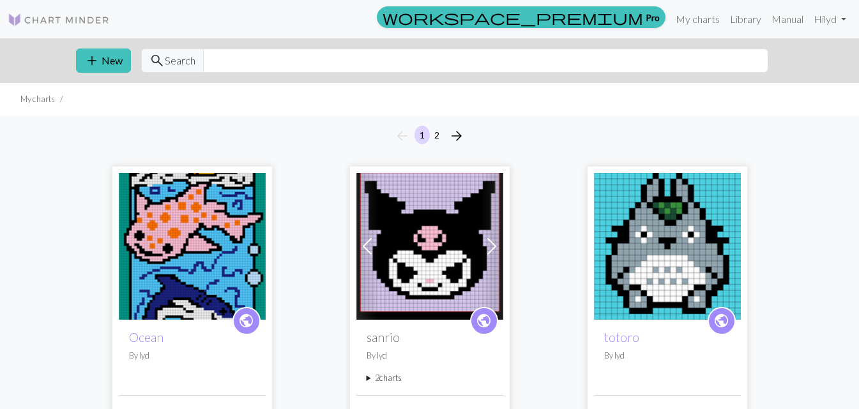
click at [170, 200] on img at bounding box center [192, 246] width 147 height 147
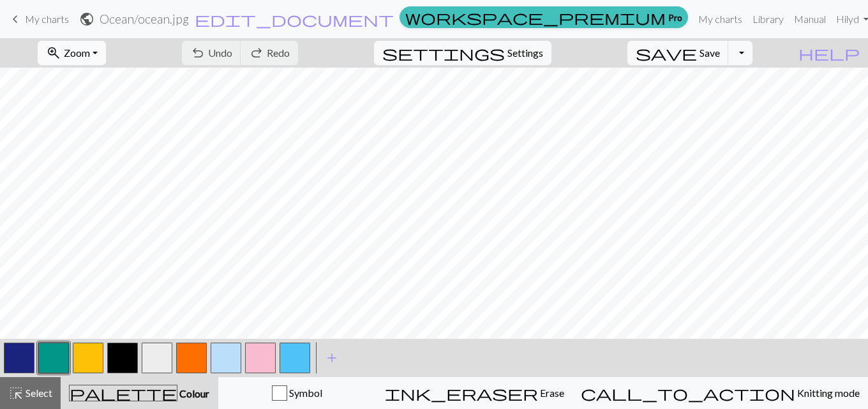
click at [105, 42] on button "zoom_in Zoom Zoom" at bounding box center [72, 53] width 68 height 24
click at [98, 85] on button "Fit all" at bounding box center [88, 81] width 101 height 20
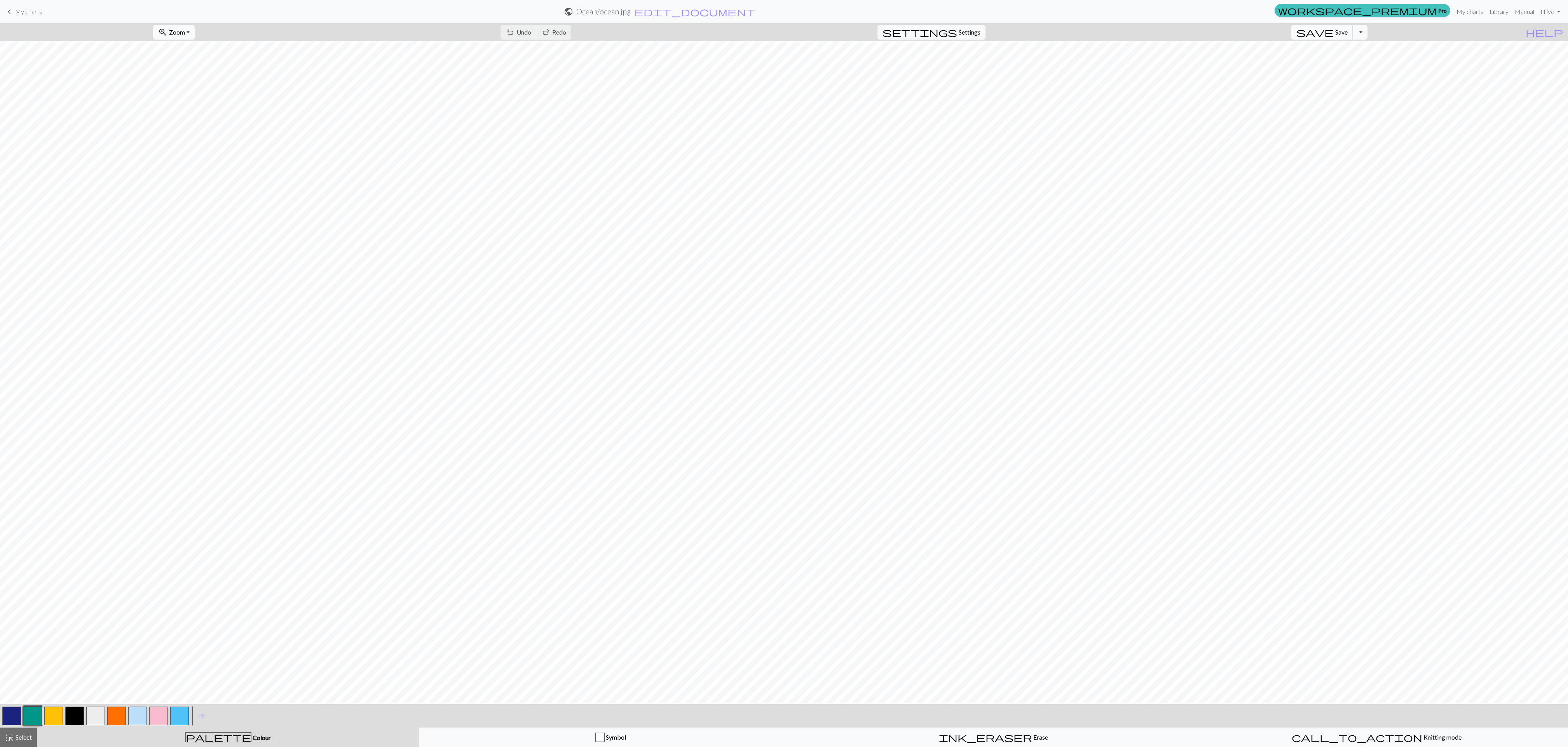
click at [522, 29] on span "Save" at bounding box center [1342, 32] width 12 height 7
click at [522, 36] on button "Toggle Dropdown" at bounding box center [1360, 32] width 15 height 15
click at [522, 66] on button "save_alt Download" at bounding box center [1303, 63] width 128 height 12
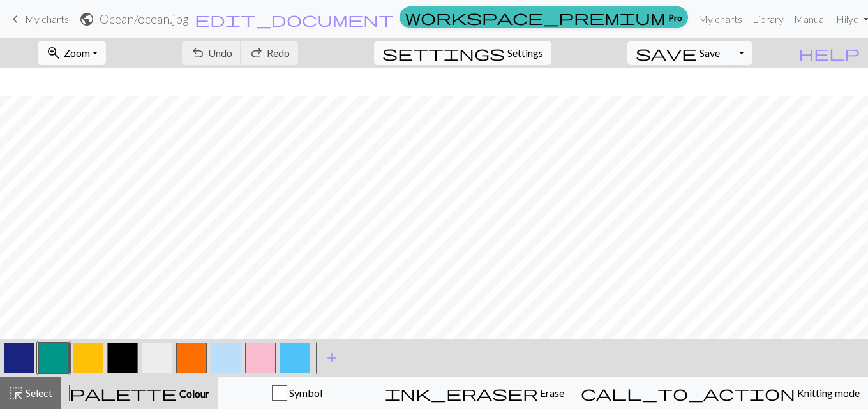
scroll to position [458, 0]
click at [855, 15] on link "Hi lyd" at bounding box center [852, 19] width 43 height 26
click at [753, 56] on button "Toggle Dropdown" at bounding box center [740, 53] width 24 height 24
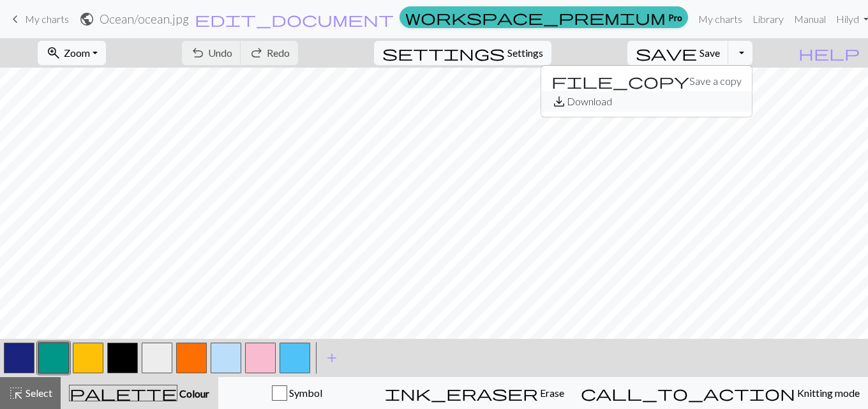
click at [719, 96] on button "save_alt Download" at bounding box center [646, 101] width 211 height 20
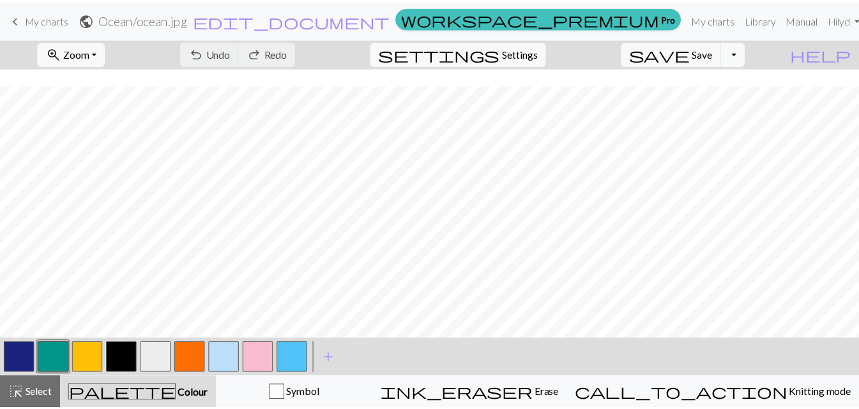
scroll to position [266, 0]
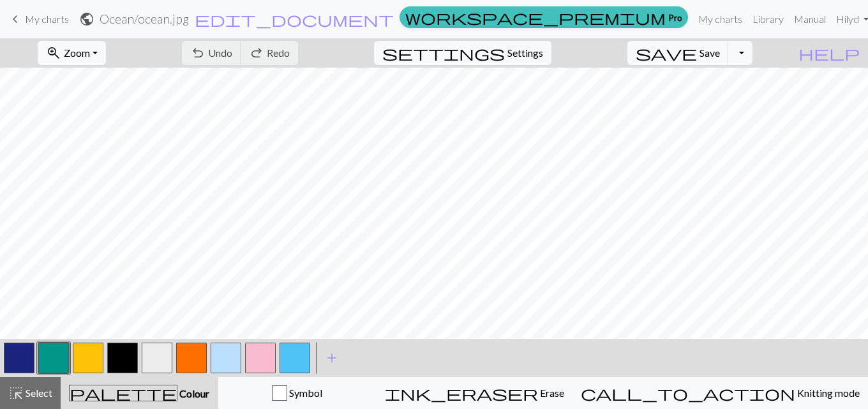
click at [45, 10] on link "keyboard_arrow_left My charts" at bounding box center [38, 19] width 61 height 22
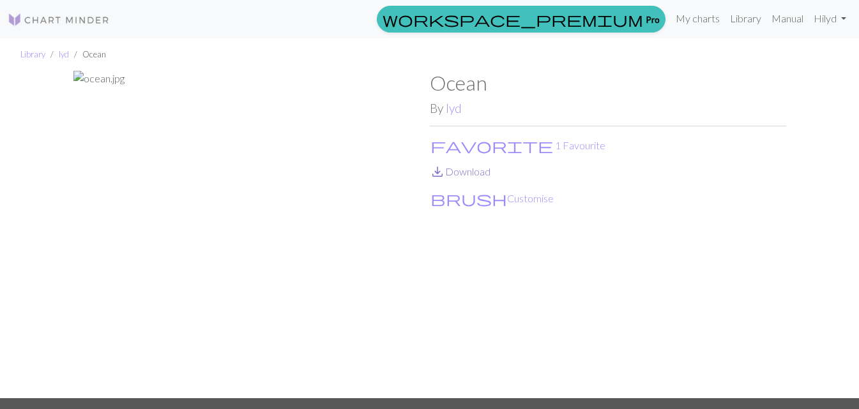
click at [469, 172] on link "save_alt Download" at bounding box center [460, 171] width 61 height 12
click at [582, 168] on p "save_alt Download" at bounding box center [608, 171] width 356 height 15
click at [83, 75] on img at bounding box center [251, 235] width 356 height 328
drag, startPoint x: 79, startPoint y: 75, endPoint x: 446, endPoint y: 270, distance: 416.4
click at [448, 273] on div "Ocean By lyd favorite 1 Favourite save_alt Download brush Customise" at bounding box center [608, 235] width 356 height 328
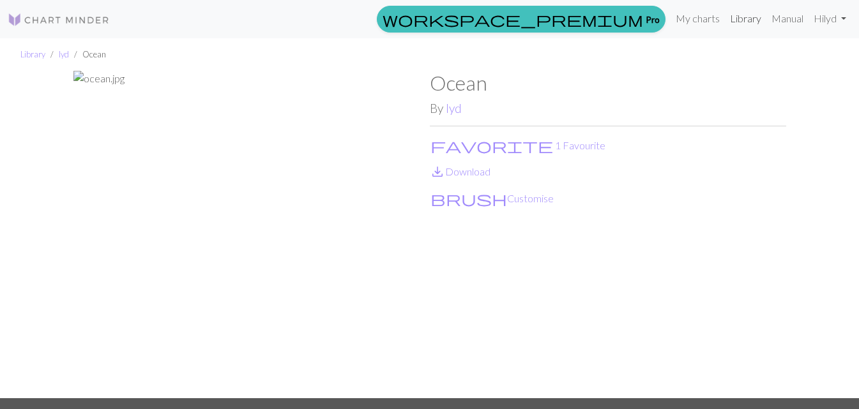
click at [747, 25] on link "Library" at bounding box center [745, 19] width 41 height 26
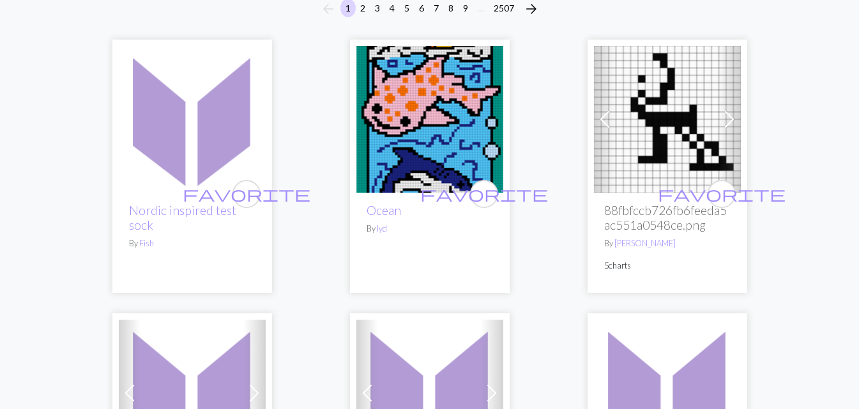
scroll to position [128, 0]
click at [405, 117] on img at bounding box center [429, 118] width 147 height 147
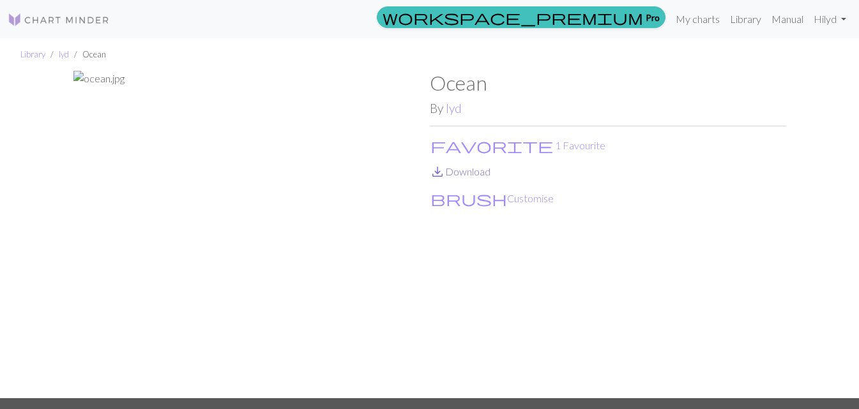
click at [474, 174] on link "save_alt Download" at bounding box center [460, 171] width 61 height 12
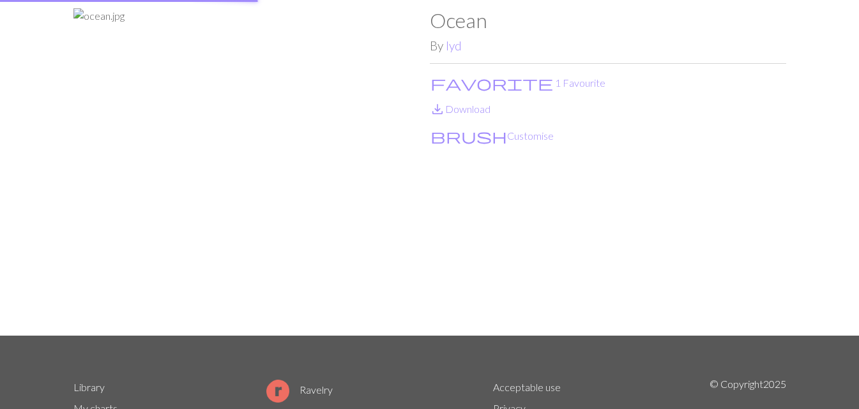
scroll to position [128, 0]
